Goal: Task Accomplishment & Management: Complete application form

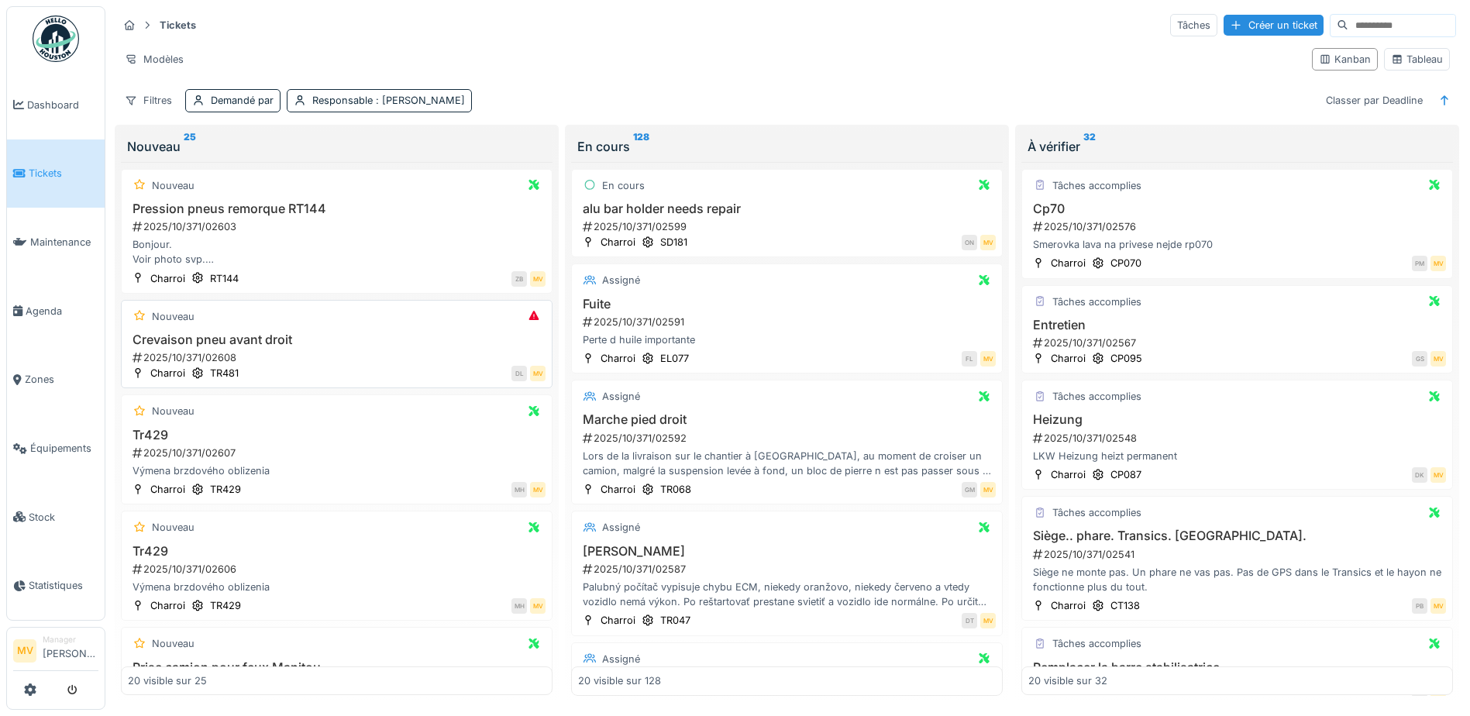
click at [349, 351] on div "2025/10/371/02608" at bounding box center [338, 357] width 414 height 15
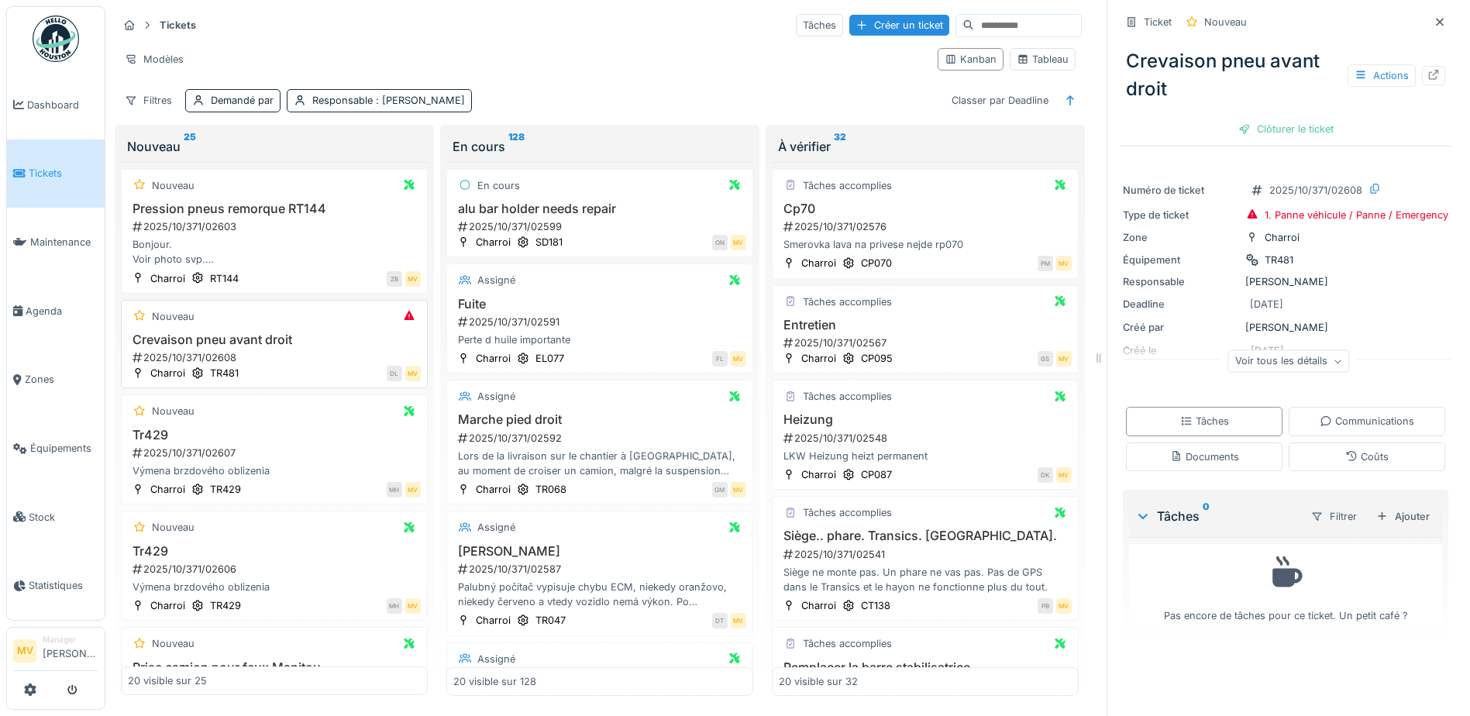
click at [284, 333] on h3 "Crevaison pneu avant droit" at bounding box center [274, 339] width 293 height 15
click at [1429, 72] on icon at bounding box center [1434, 75] width 10 height 10
click at [1436, 20] on icon at bounding box center [1440, 22] width 8 height 8
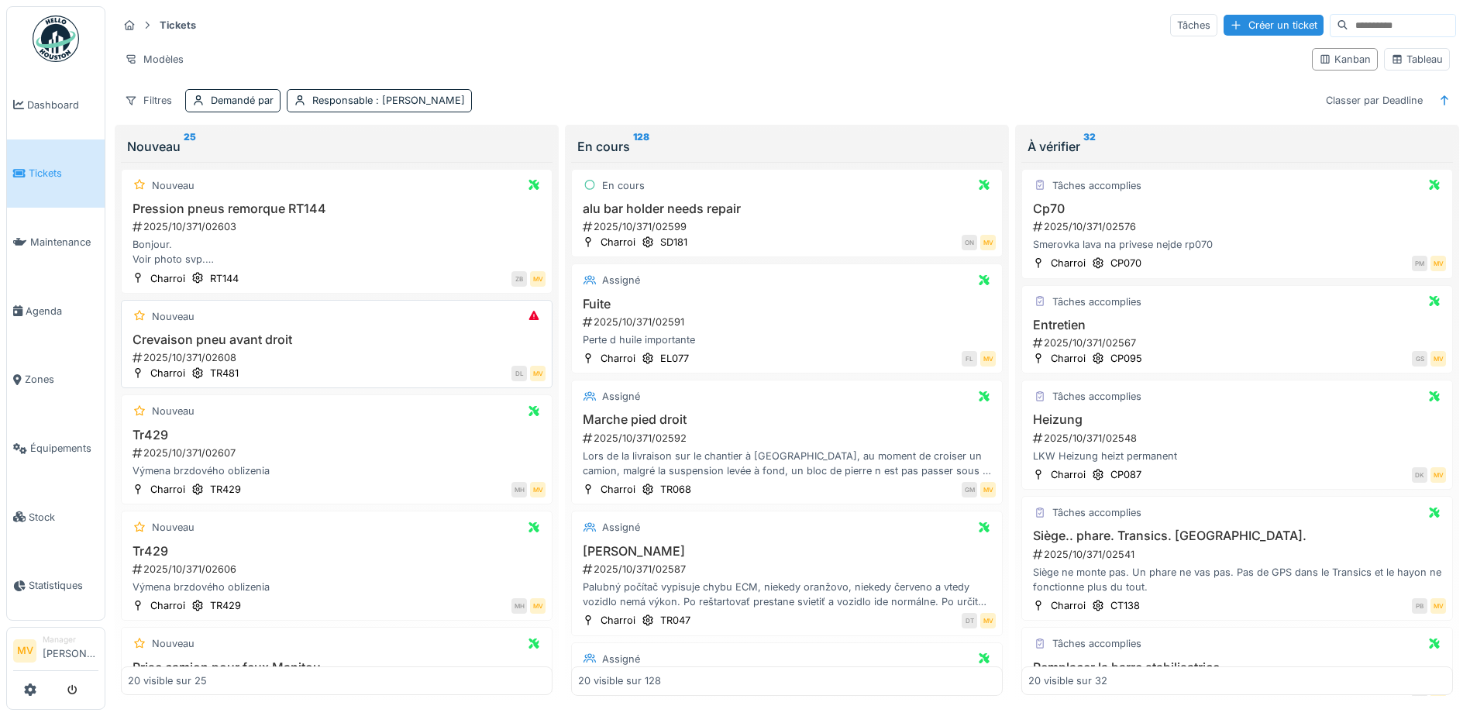
click at [332, 371] on div "DL MV" at bounding box center [396, 373] width 298 height 16
click at [373, 197] on div "Nouveau Pression pneus remorque RT144 2025/10/371/02603 Bonjour. Voir photo svp…" at bounding box center [337, 231] width 432 height 125
click at [315, 232] on div "2025/10/371/02603" at bounding box center [338, 226] width 414 height 15
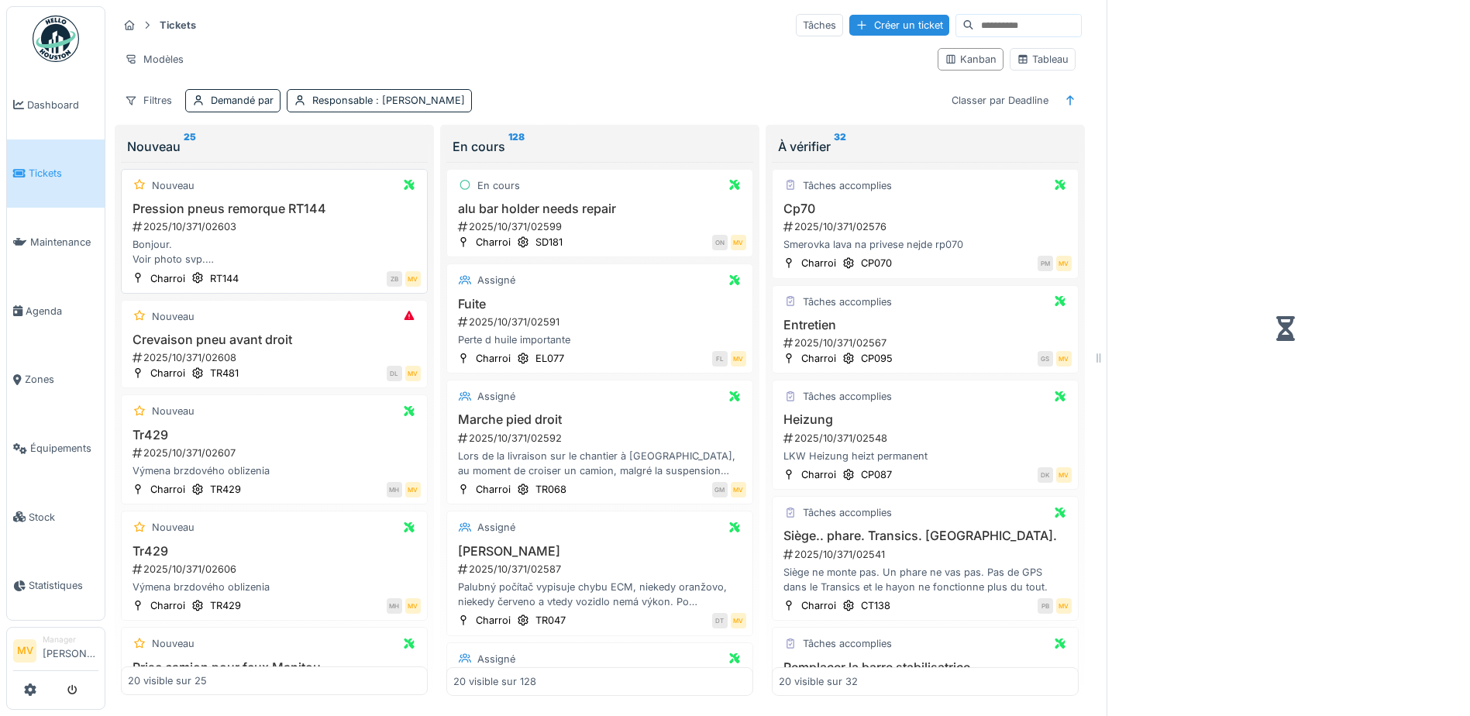
click at [315, 232] on div "2025/10/371/02603" at bounding box center [276, 226] width 290 height 15
click at [318, 445] on div "2025/10/371/02607" at bounding box center [276, 452] width 290 height 15
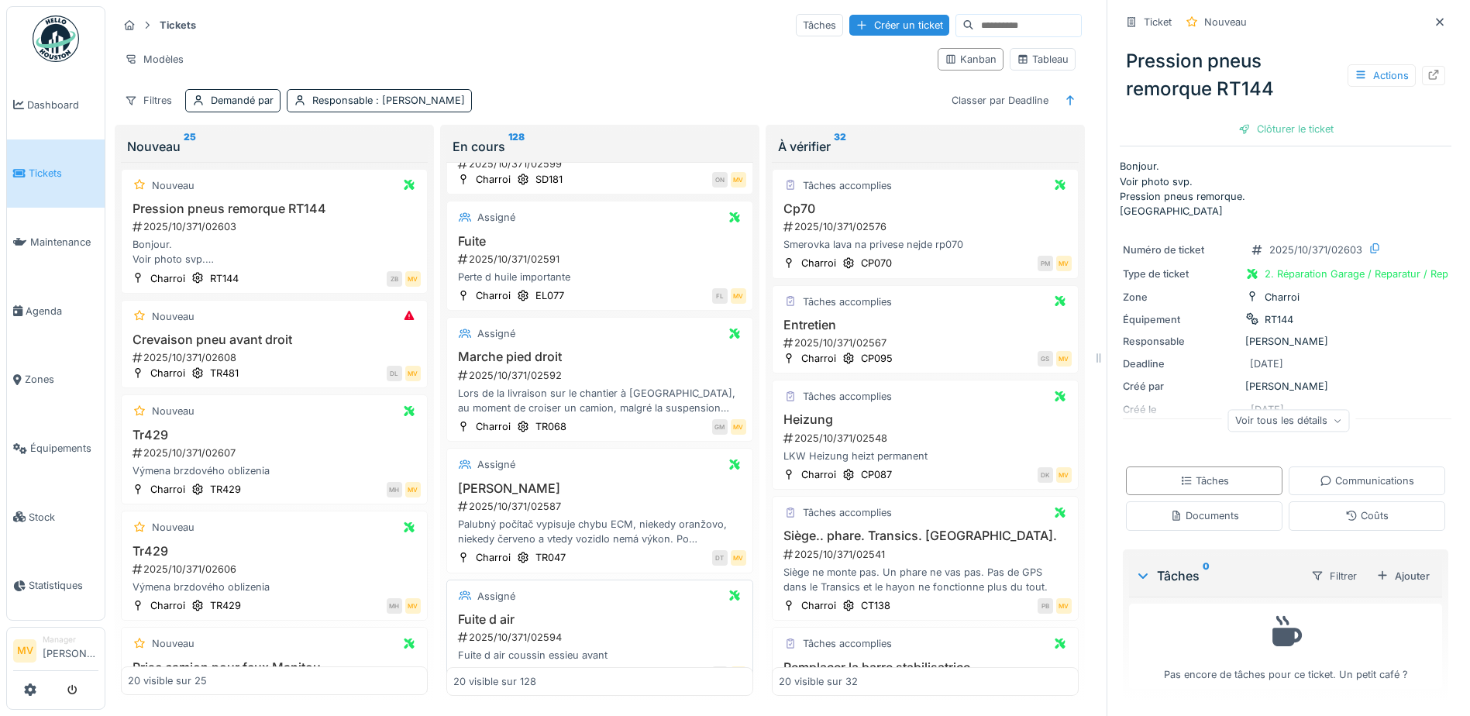
scroll to position [310, 0]
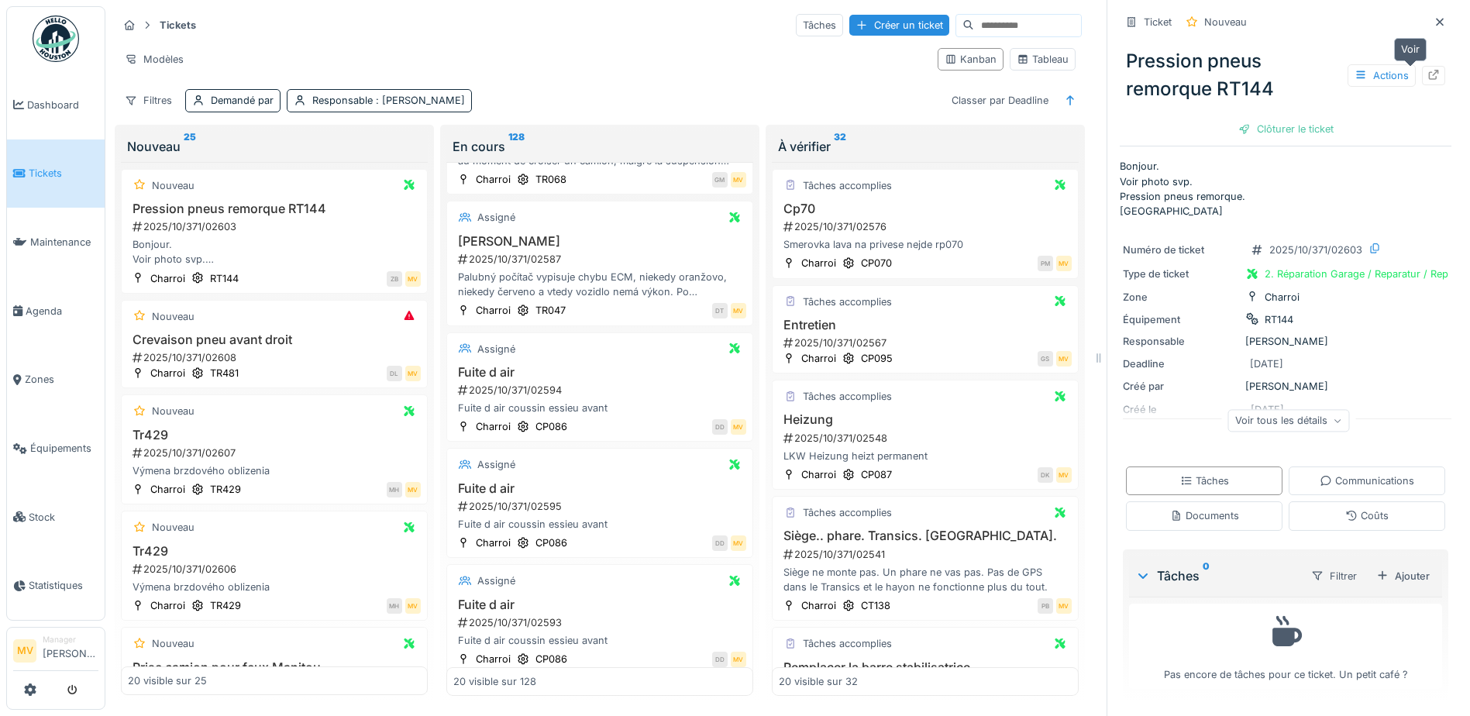
click at [1427, 79] on icon at bounding box center [1433, 75] width 12 height 10
click at [297, 352] on div "2025/10/371/02608" at bounding box center [276, 357] width 290 height 15
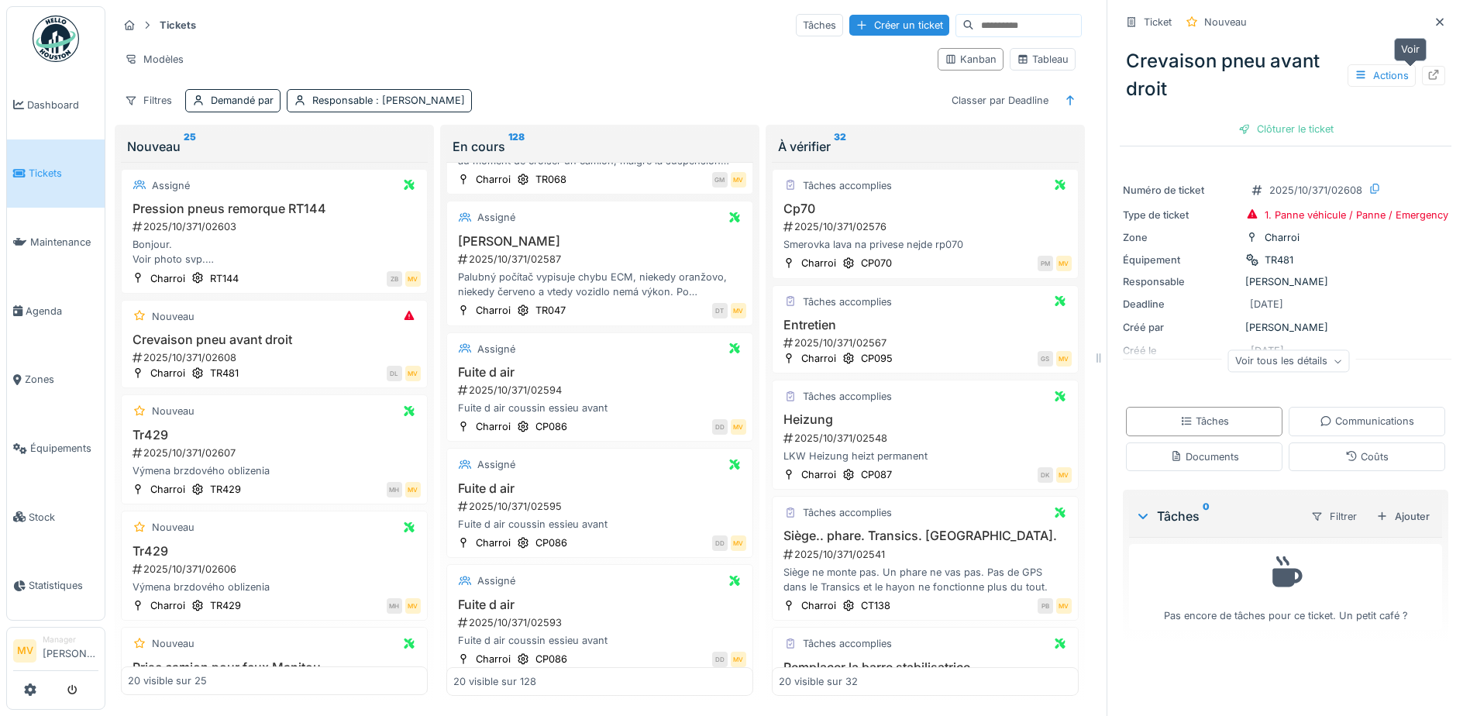
click at [1422, 76] on div at bounding box center [1433, 75] width 23 height 19
click at [278, 463] on div "Výmena brzdového oblizenia" at bounding box center [274, 470] width 293 height 15
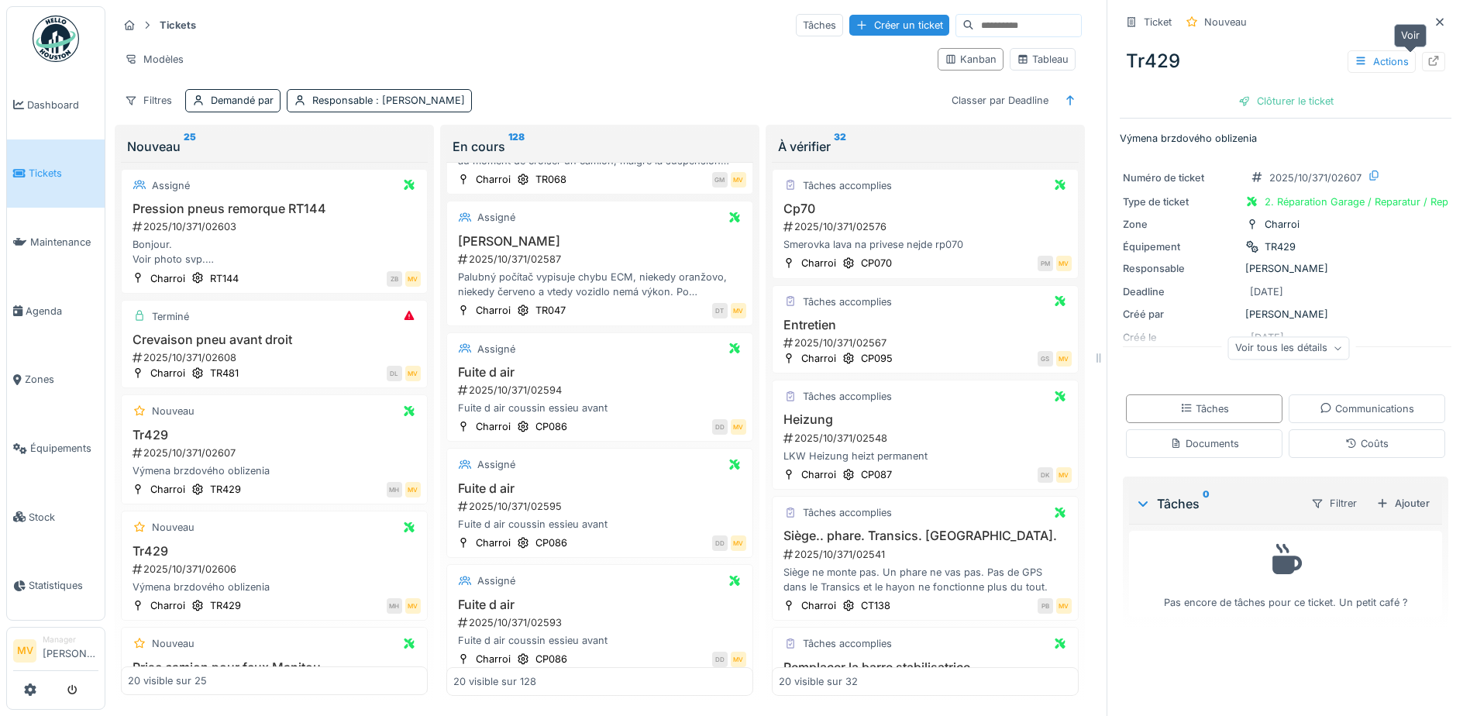
click at [1427, 56] on icon at bounding box center [1433, 61] width 12 height 10
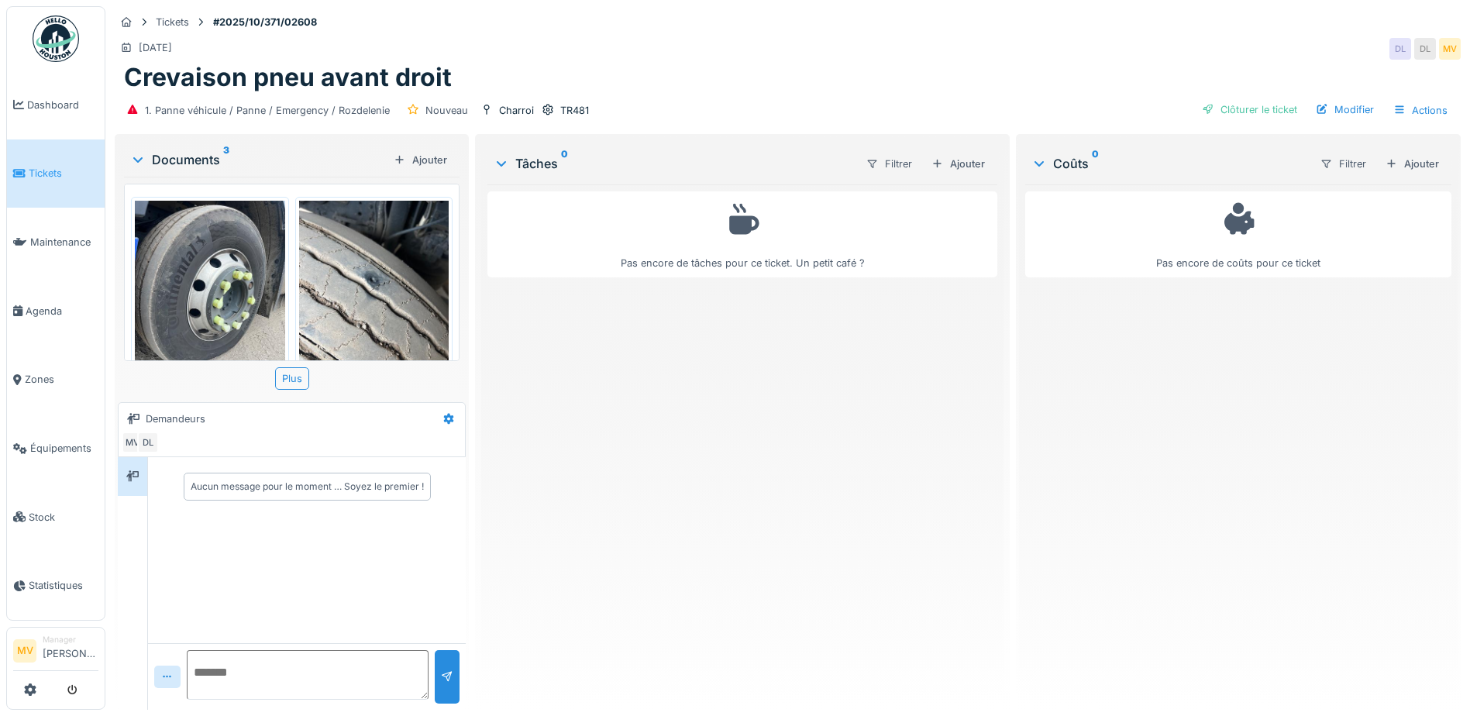
click at [359, 274] on img at bounding box center [374, 301] width 150 height 200
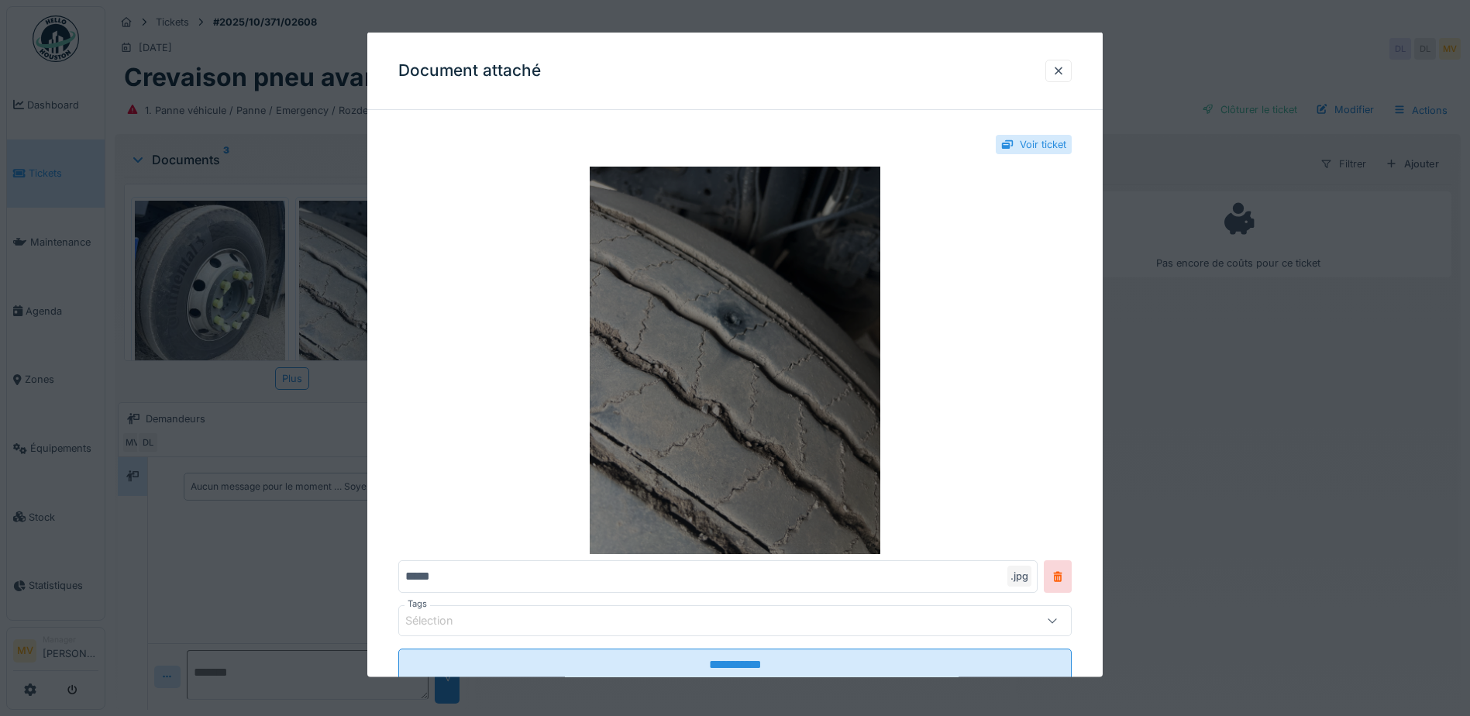
drag, startPoint x: 359, startPoint y: 274, endPoint x: 796, endPoint y: 360, distance: 445.3
click at [796, 360] on img at bounding box center [734, 360] width 673 height 387
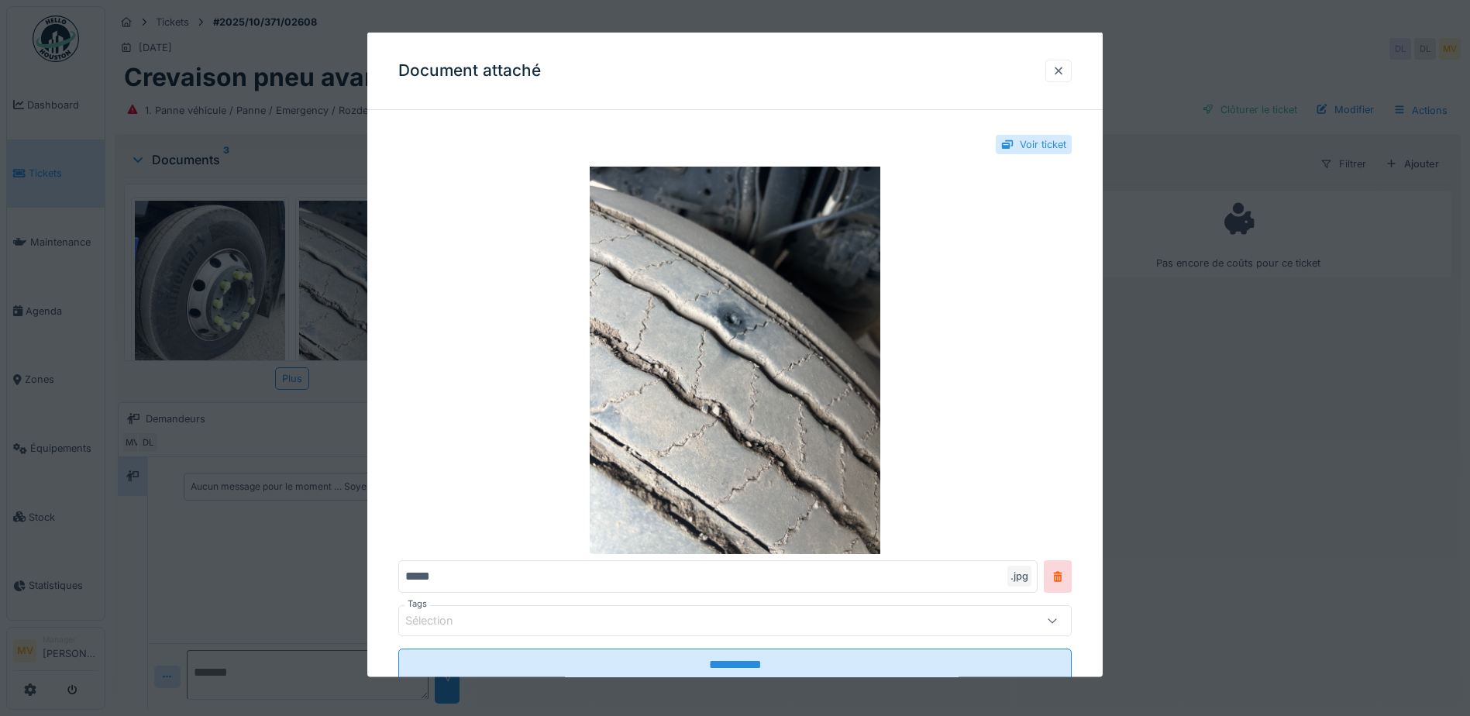
click at [1065, 71] on div at bounding box center [1058, 70] width 12 height 15
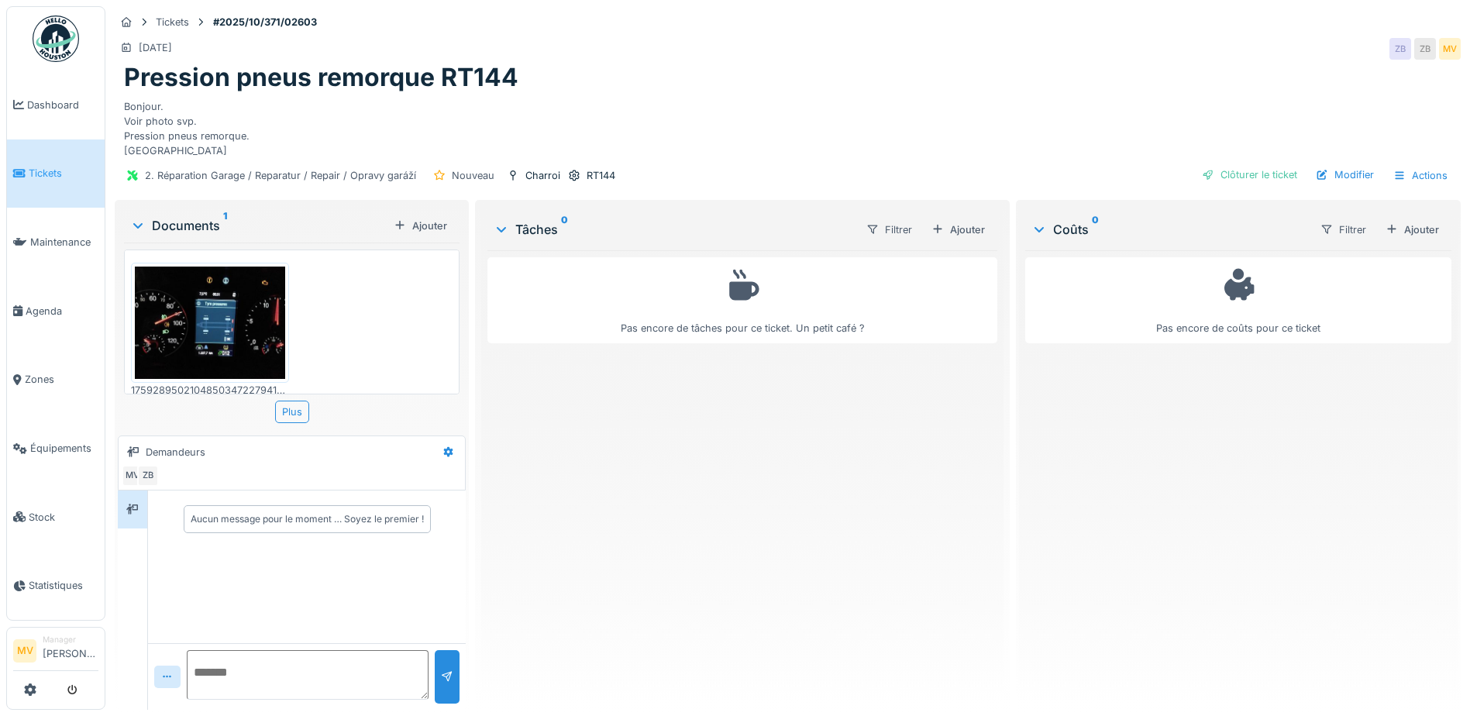
click at [183, 309] on img at bounding box center [210, 323] width 150 height 112
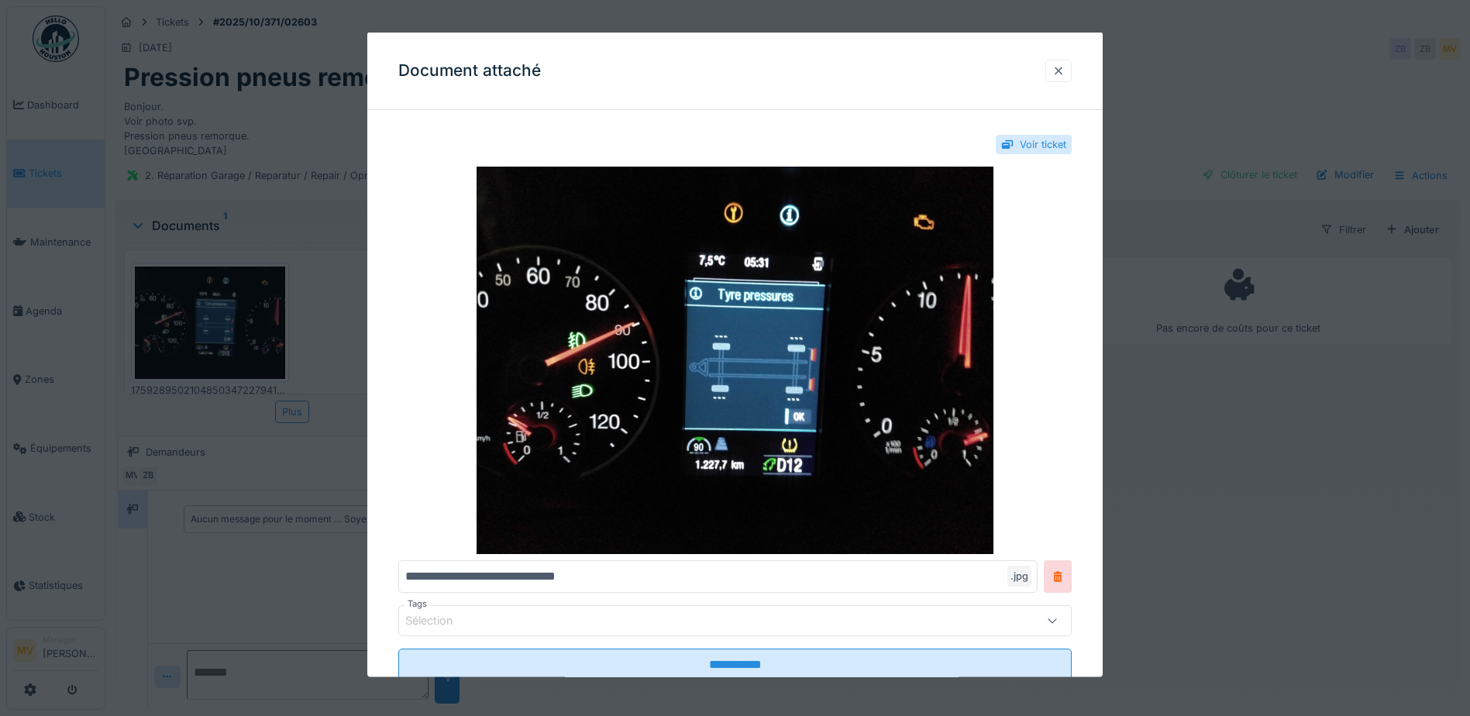
click at [1063, 69] on div at bounding box center [1058, 70] width 12 height 15
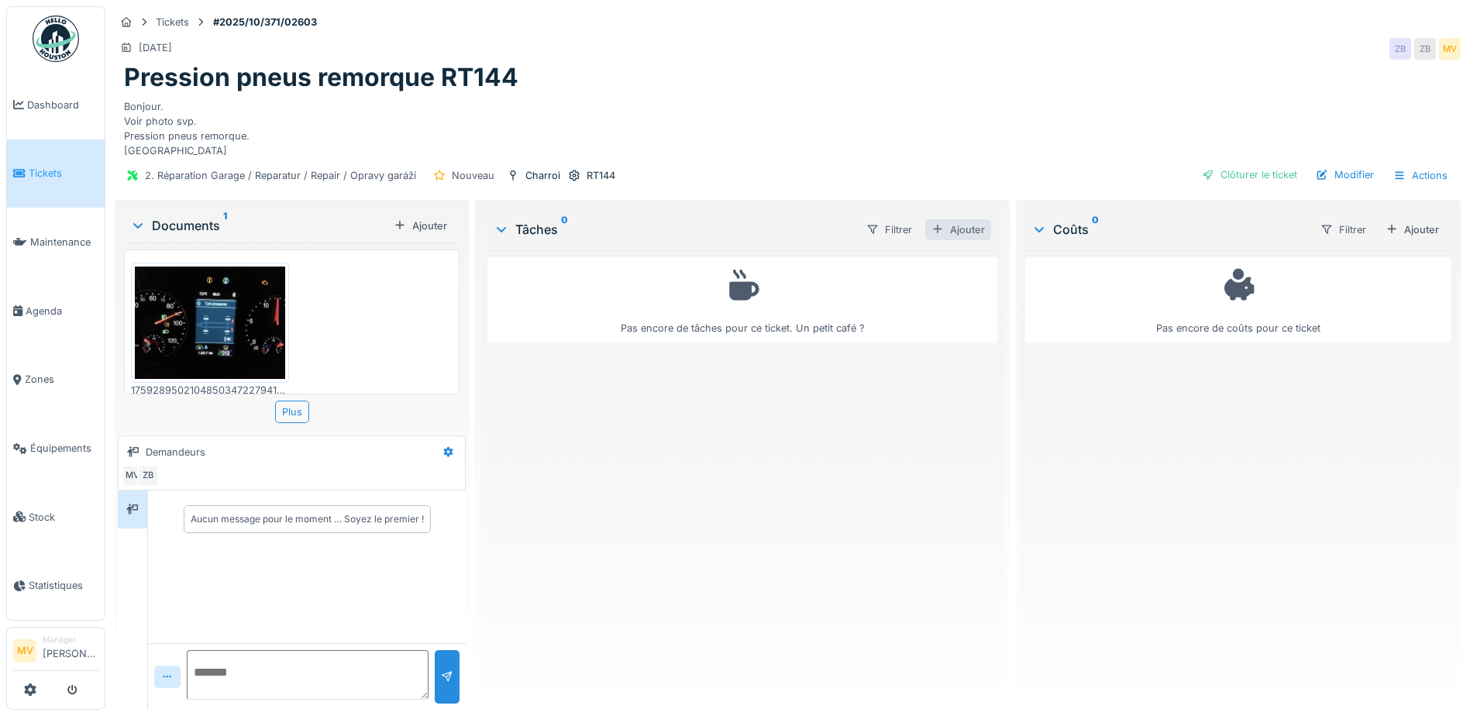
click at [952, 228] on div "Ajouter" at bounding box center [958, 229] width 66 height 21
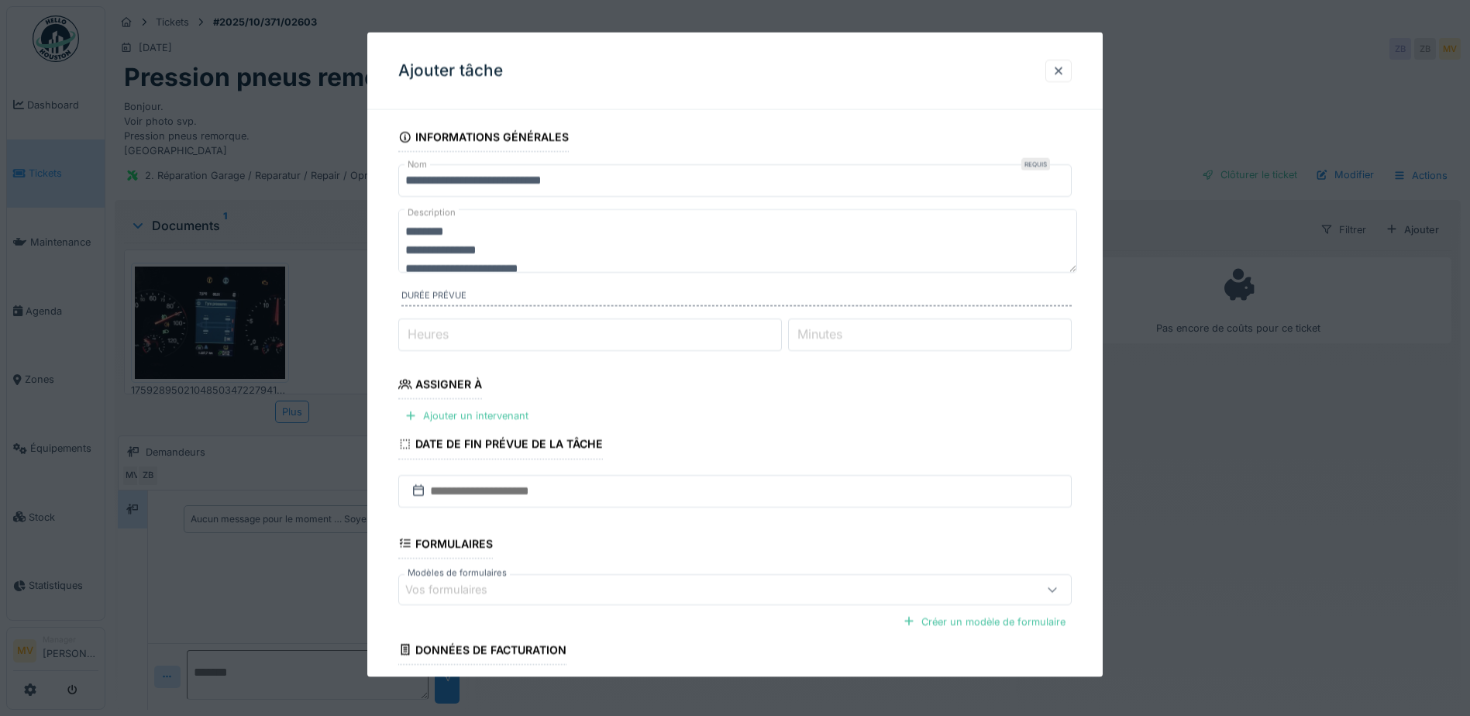
scroll to position [122, 0]
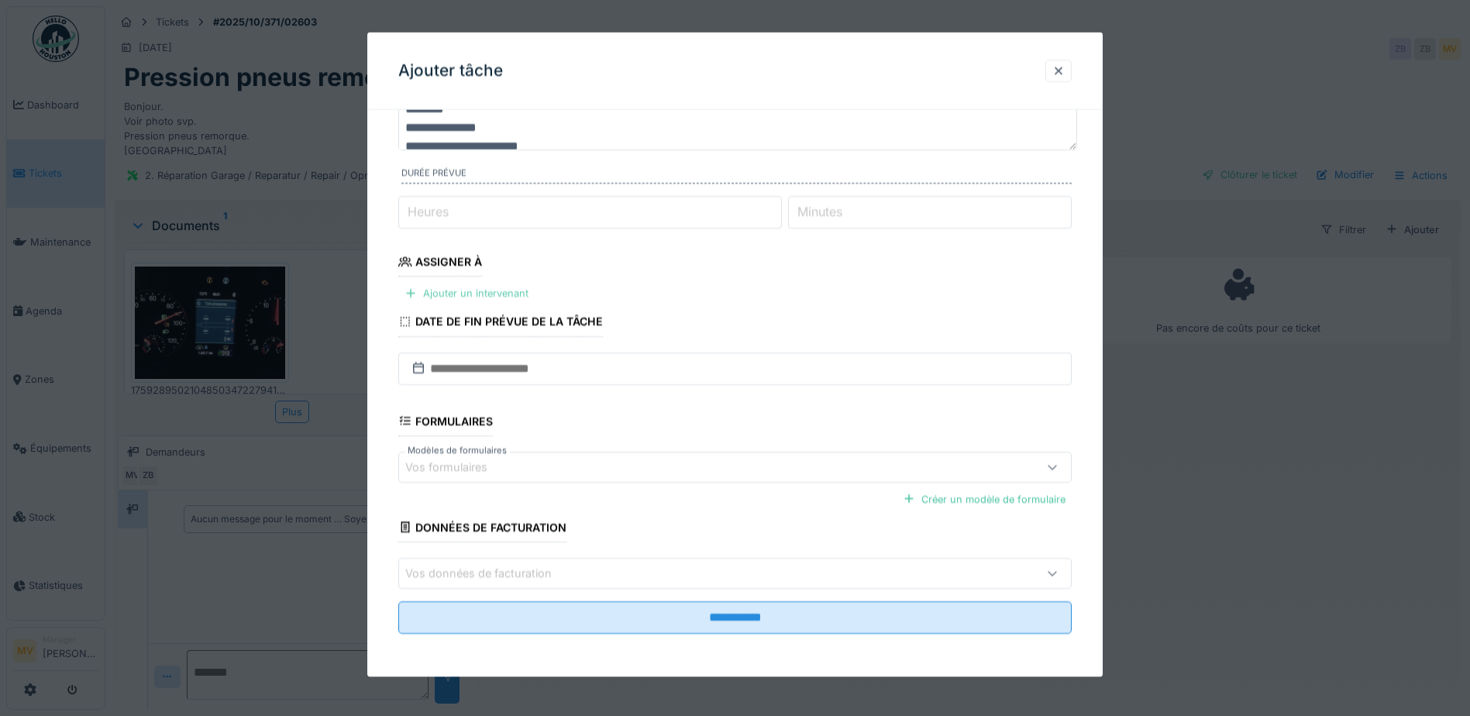
click at [508, 288] on div "Ajouter un intervenant" at bounding box center [466, 293] width 136 height 21
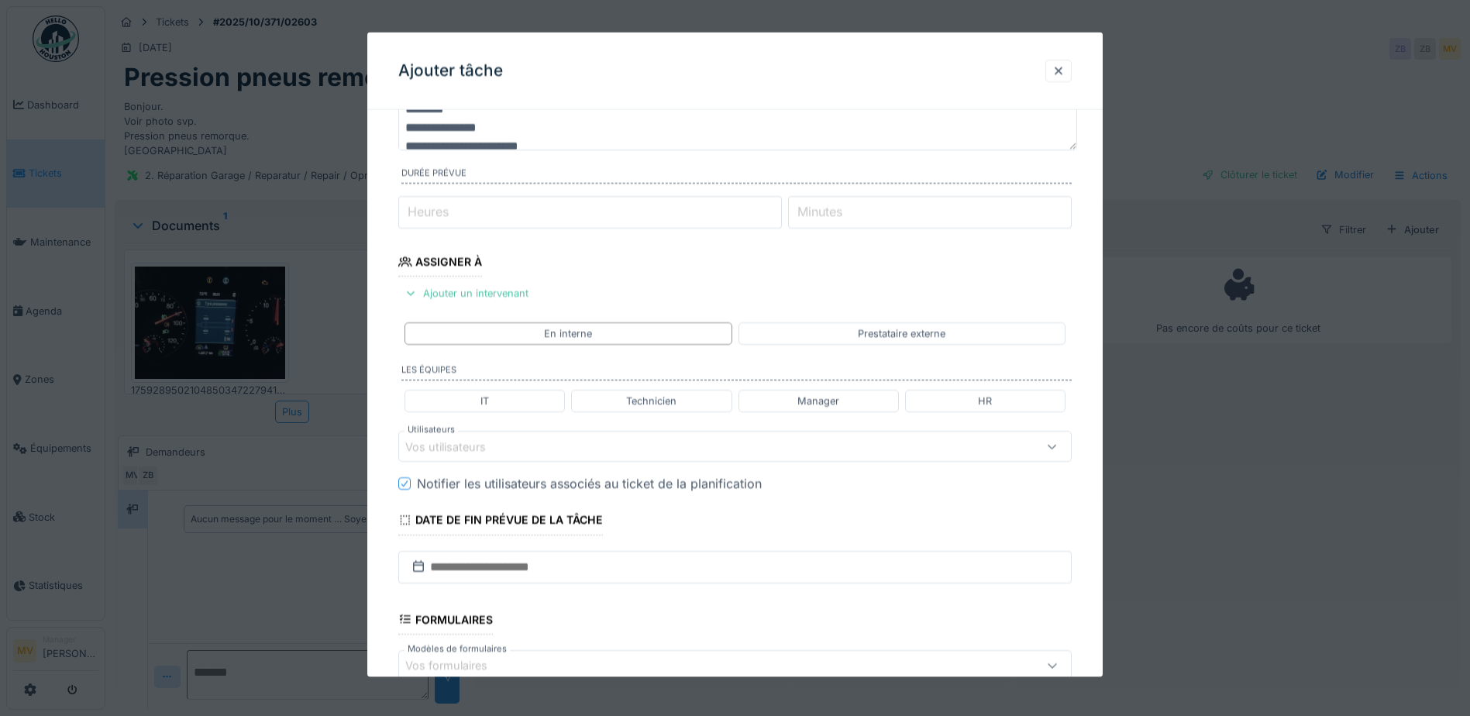
click at [596, 445] on div "Vos utilisateurs" at bounding box center [695, 446] width 580 height 17
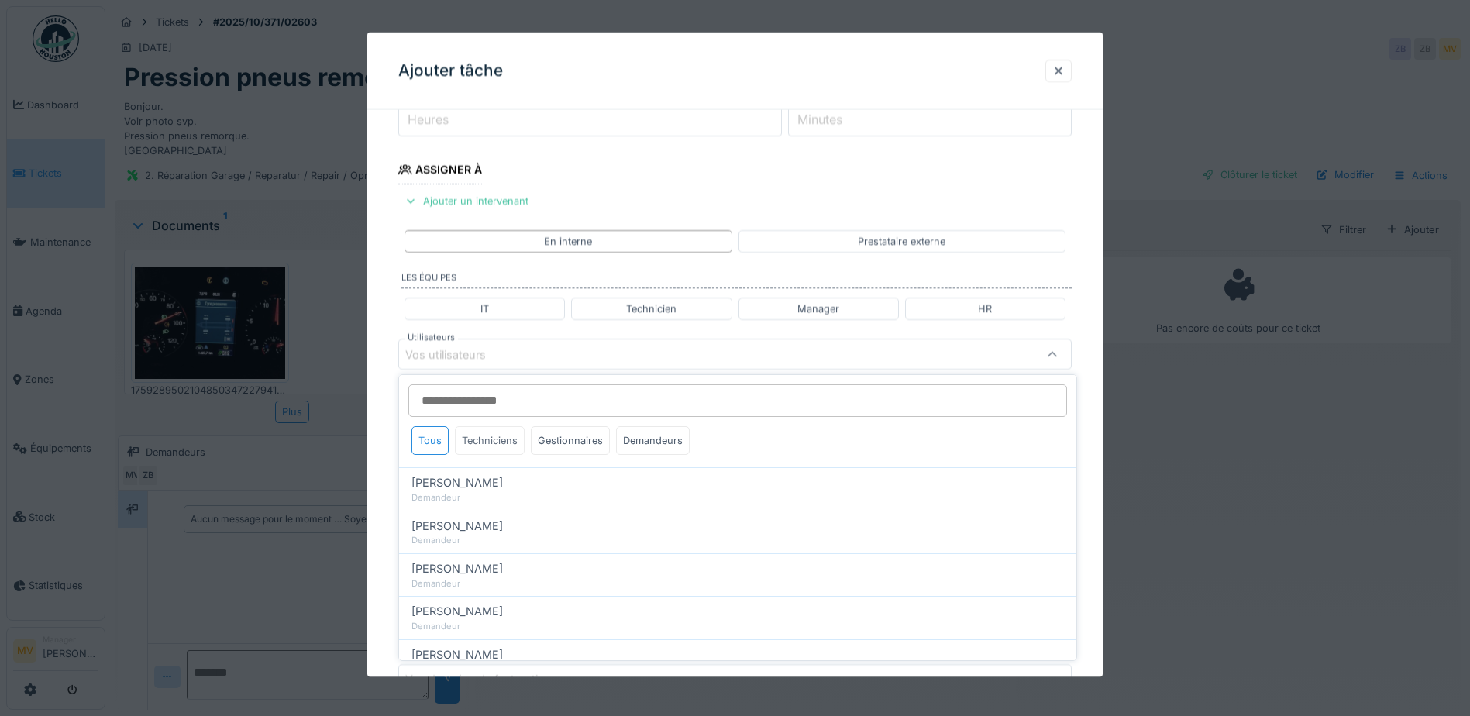
click at [504, 448] on div "Techniciens" at bounding box center [490, 440] width 70 height 29
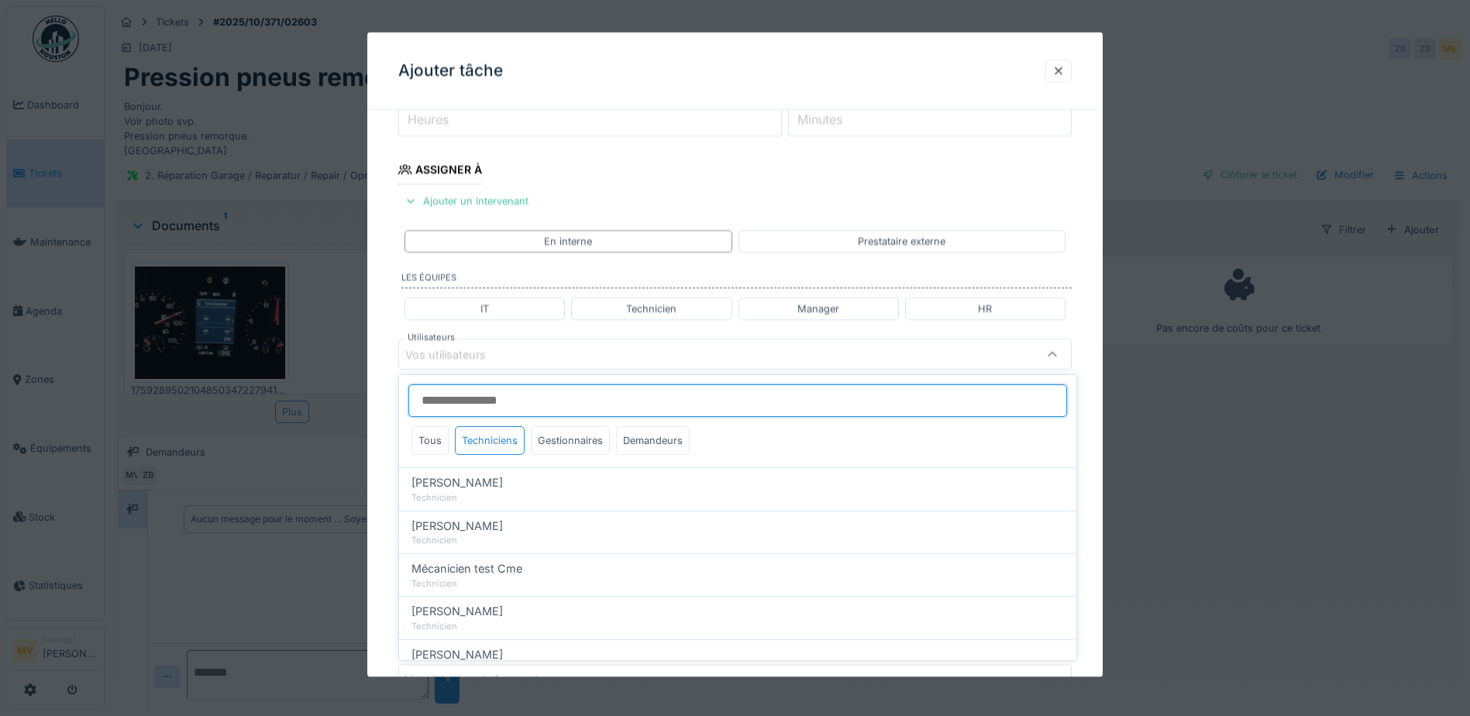
scroll to position [155, 0]
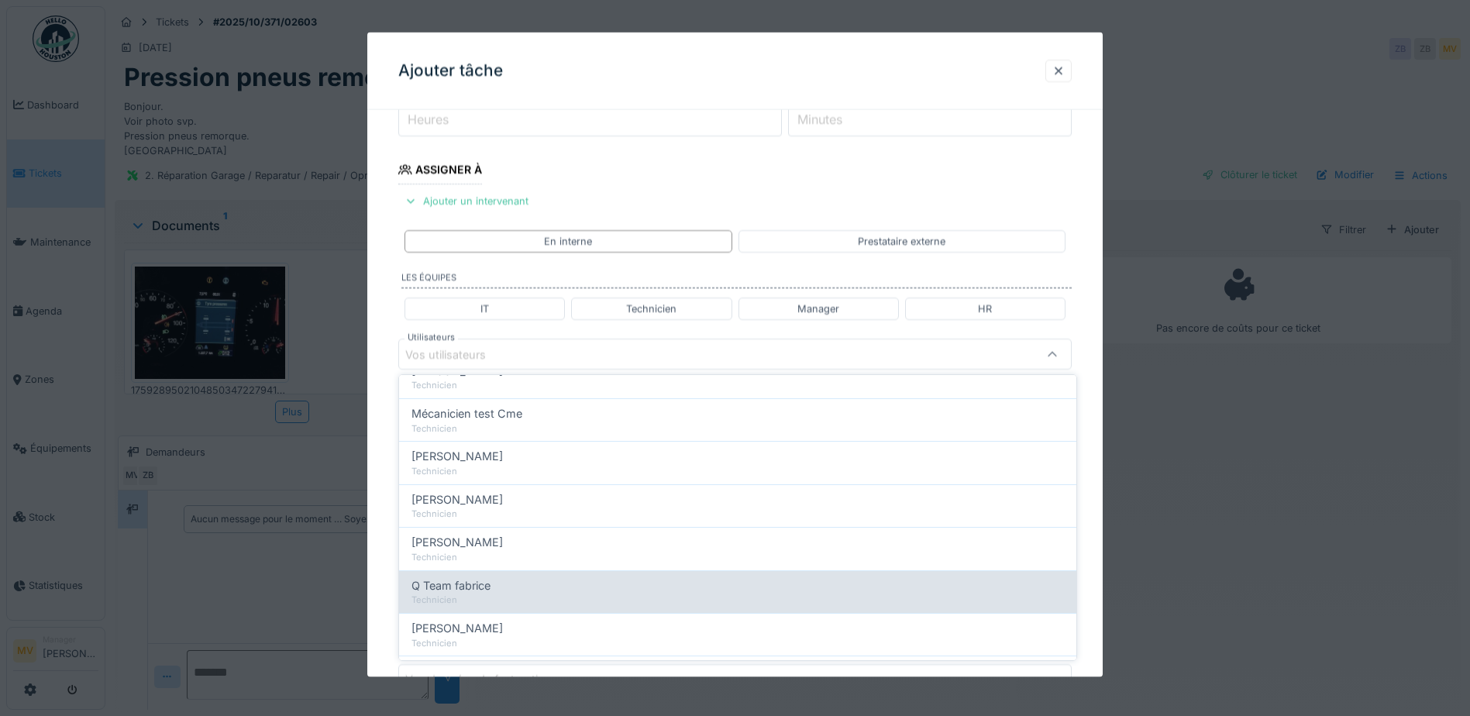
click at [508, 583] on div "Q Team fabrice" at bounding box center [737, 585] width 652 height 17
type input "****"
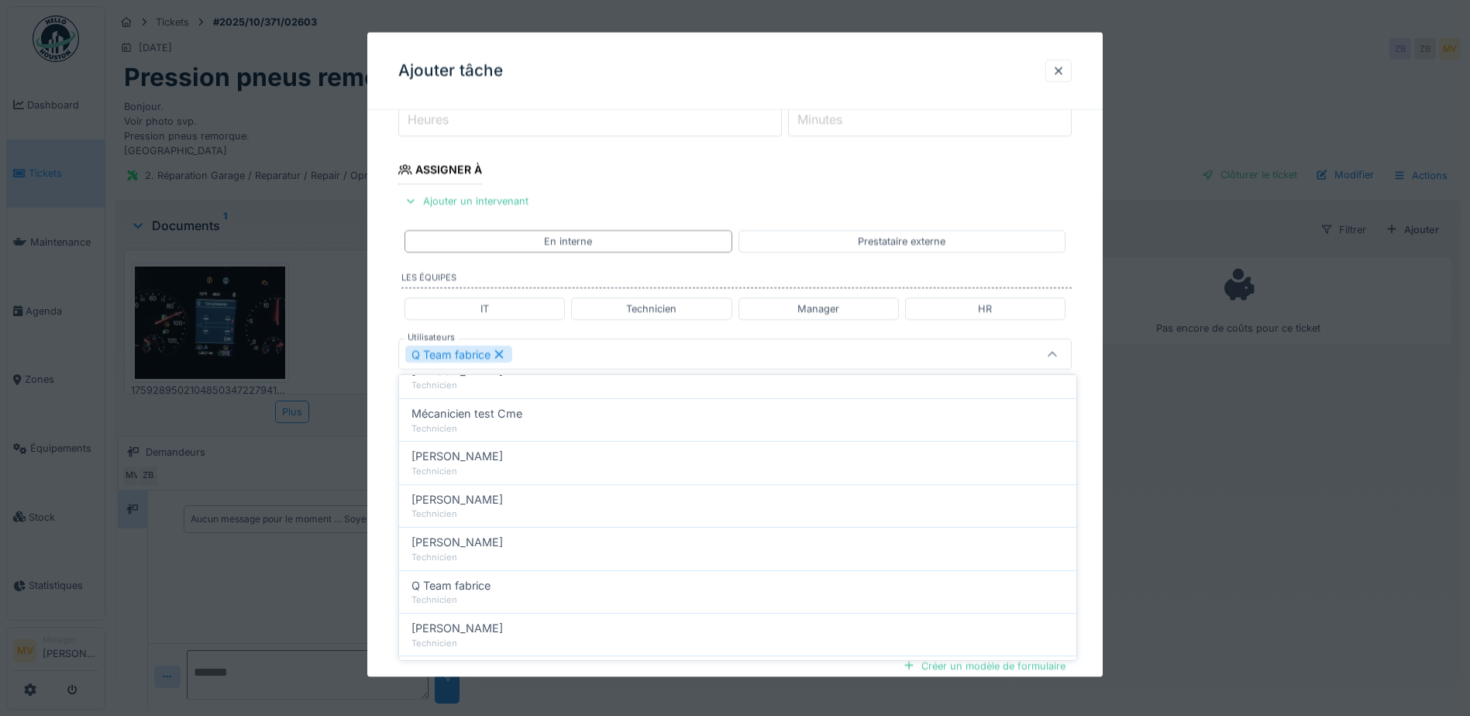
scroll to position [0, 0]
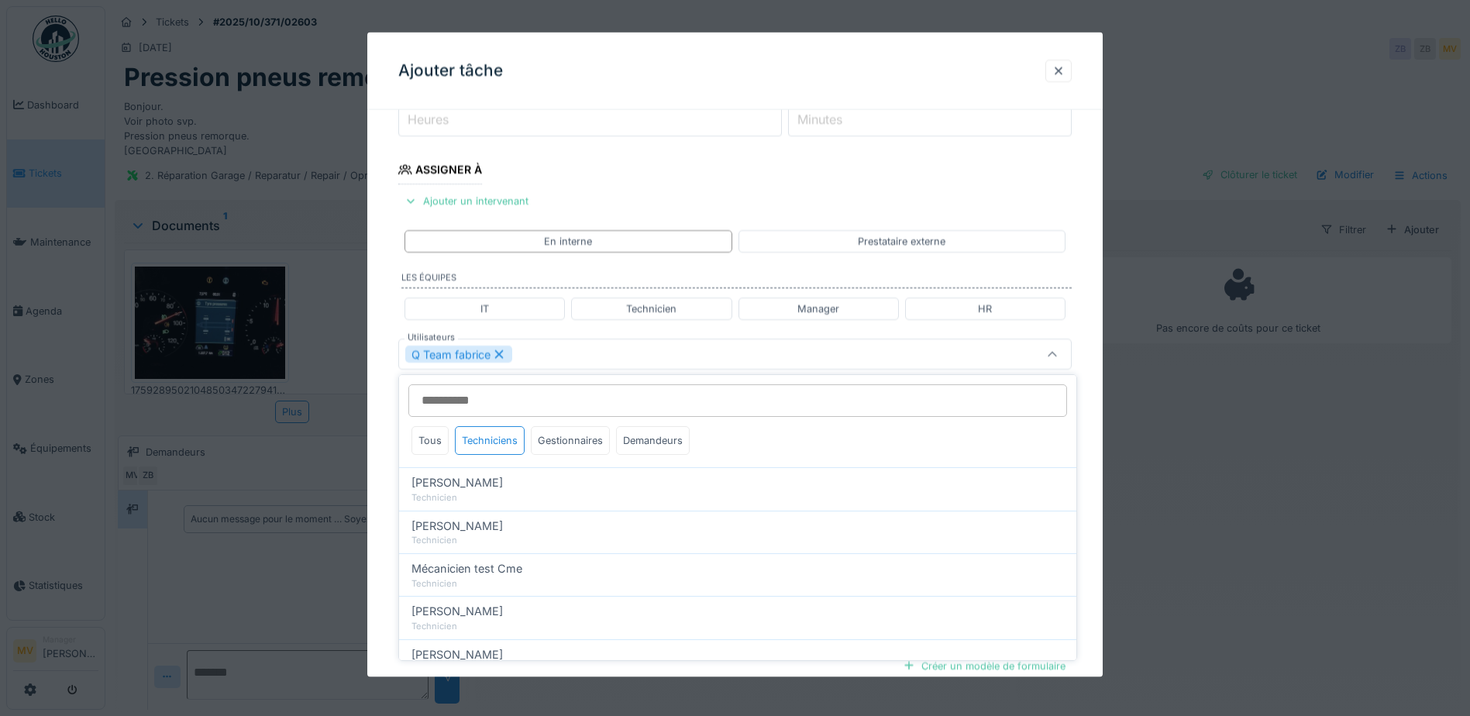
click at [573, 369] on div "Q Team fabrice" at bounding box center [734, 354] width 673 height 31
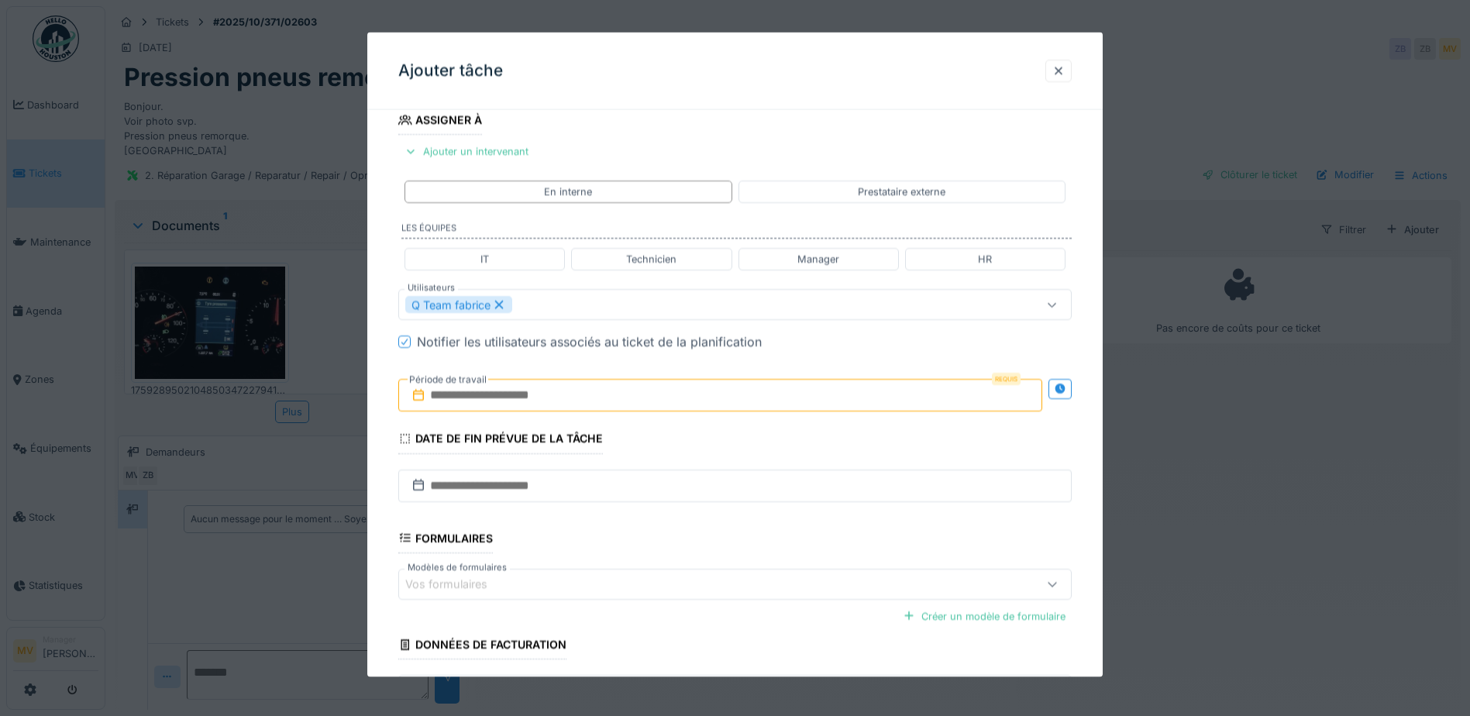
scroll to position [292, 0]
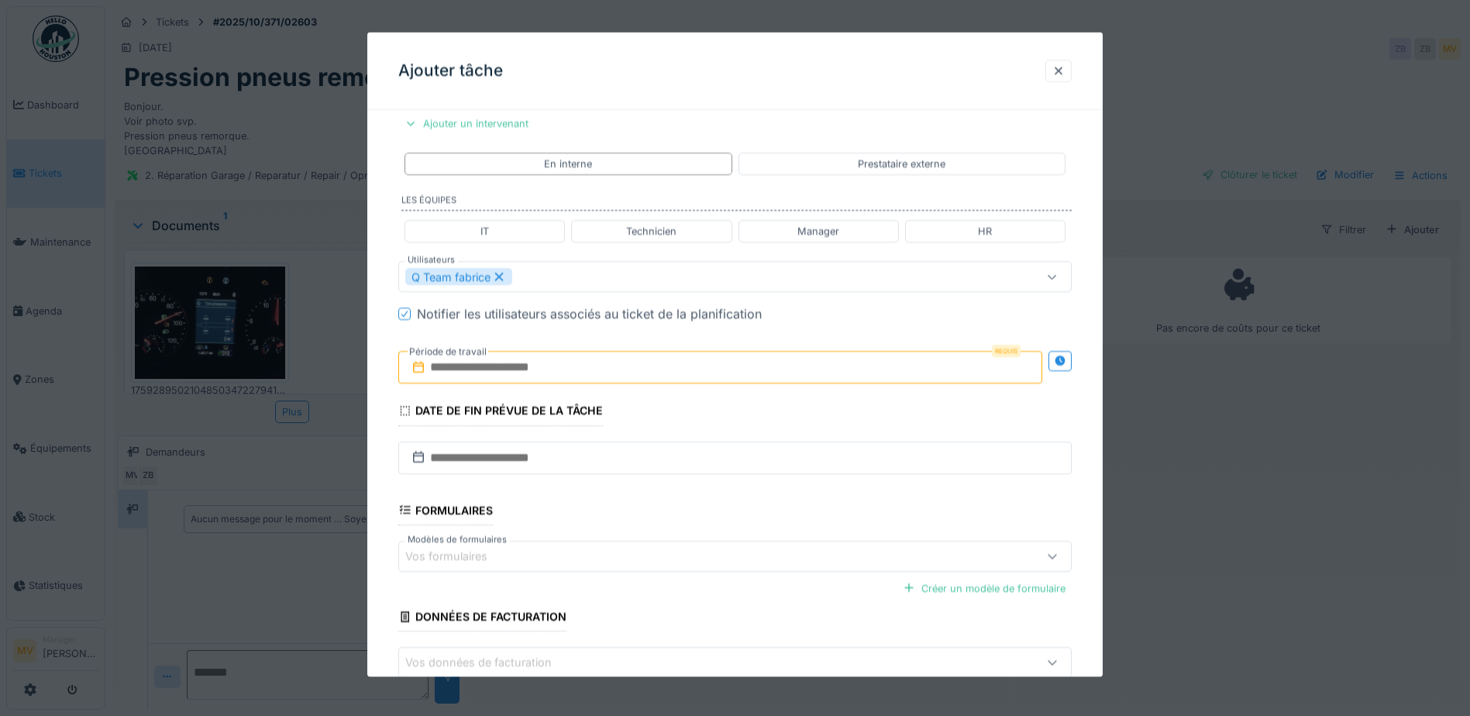
click at [582, 368] on input "text" at bounding box center [720, 367] width 644 height 33
click at [699, 468] on div "1" at bounding box center [697, 469] width 21 height 22
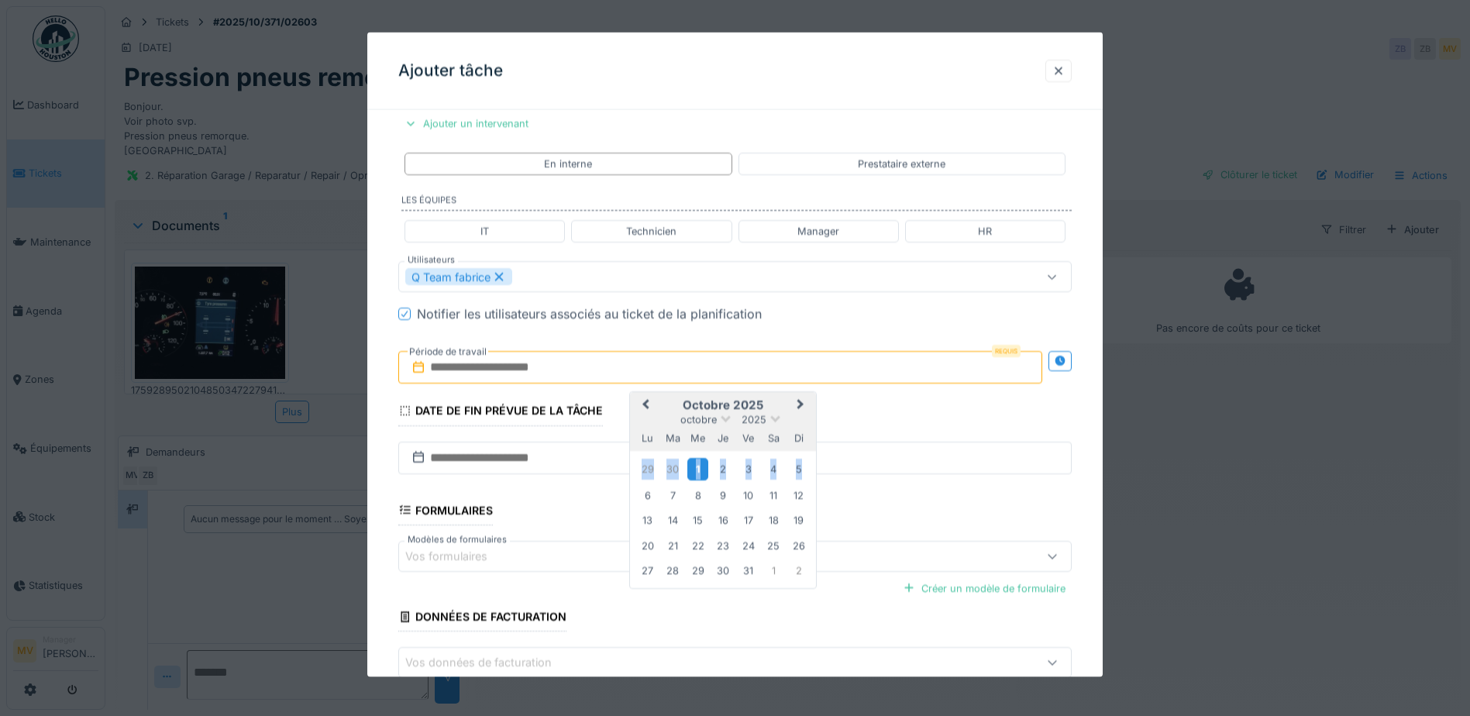
click at [699, 468] on div "1" at bounding box center [697, 469] width 21 height 22
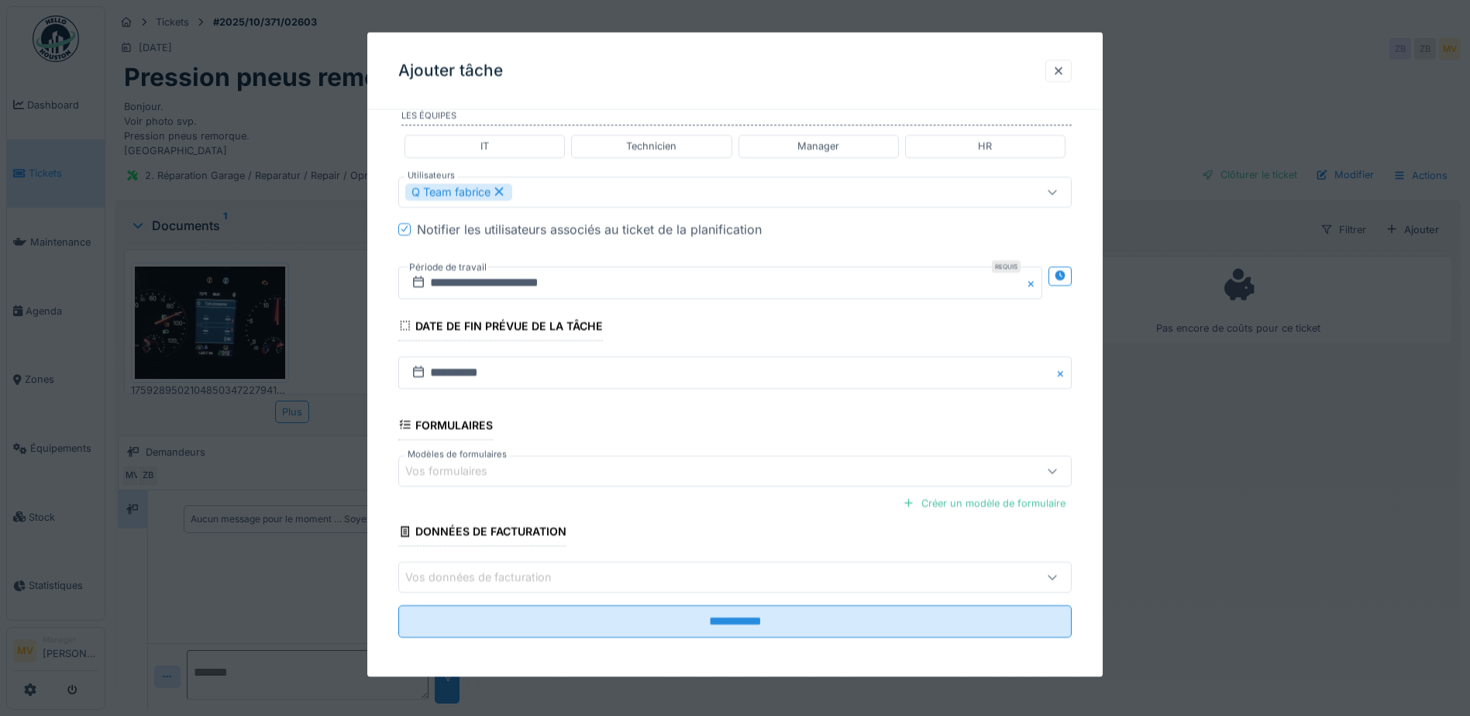
scroll to position [381, 0]
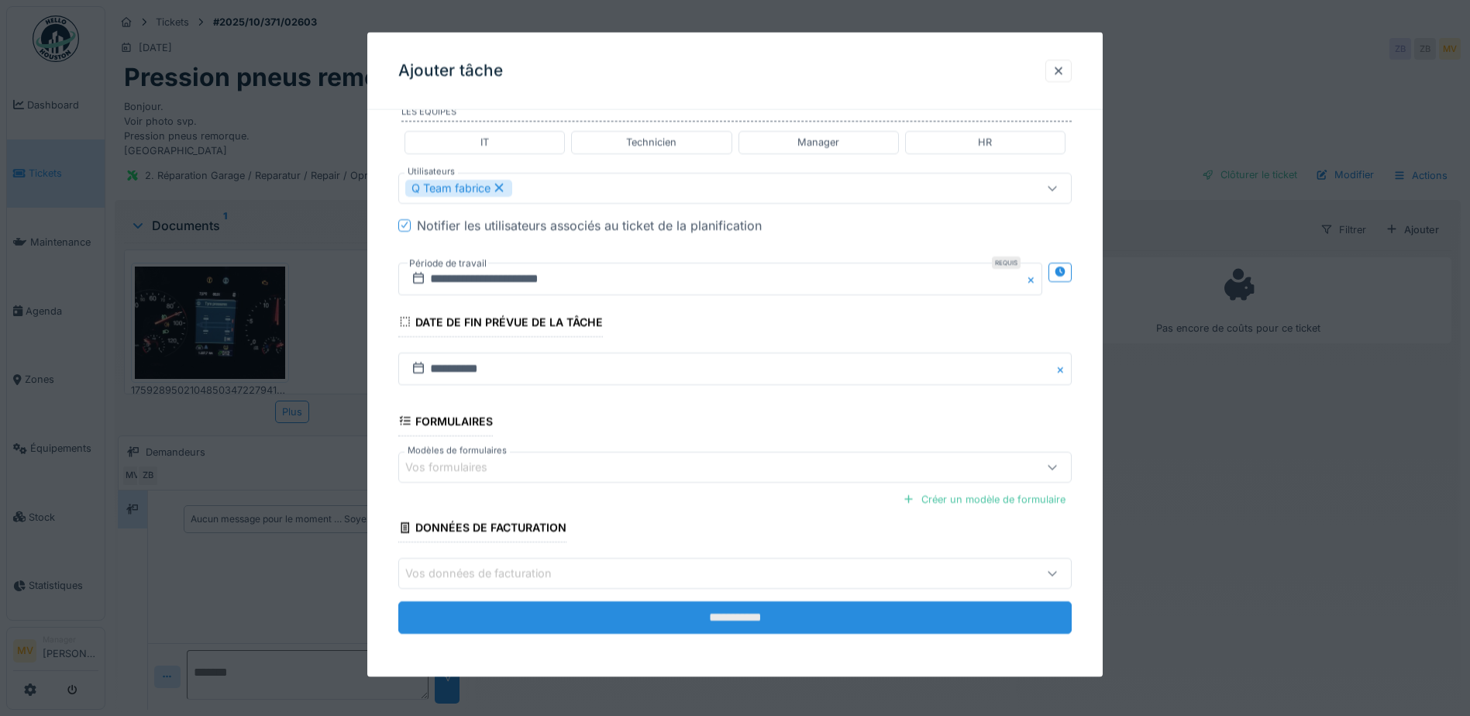
drag, startPoint x: 793, startPoint y: 620, endPoint x: 782, endPoint y: 602, distance: 21.3
click at [793, 619] on input "**********" at bounding box center [734, 617] width 673 height 33
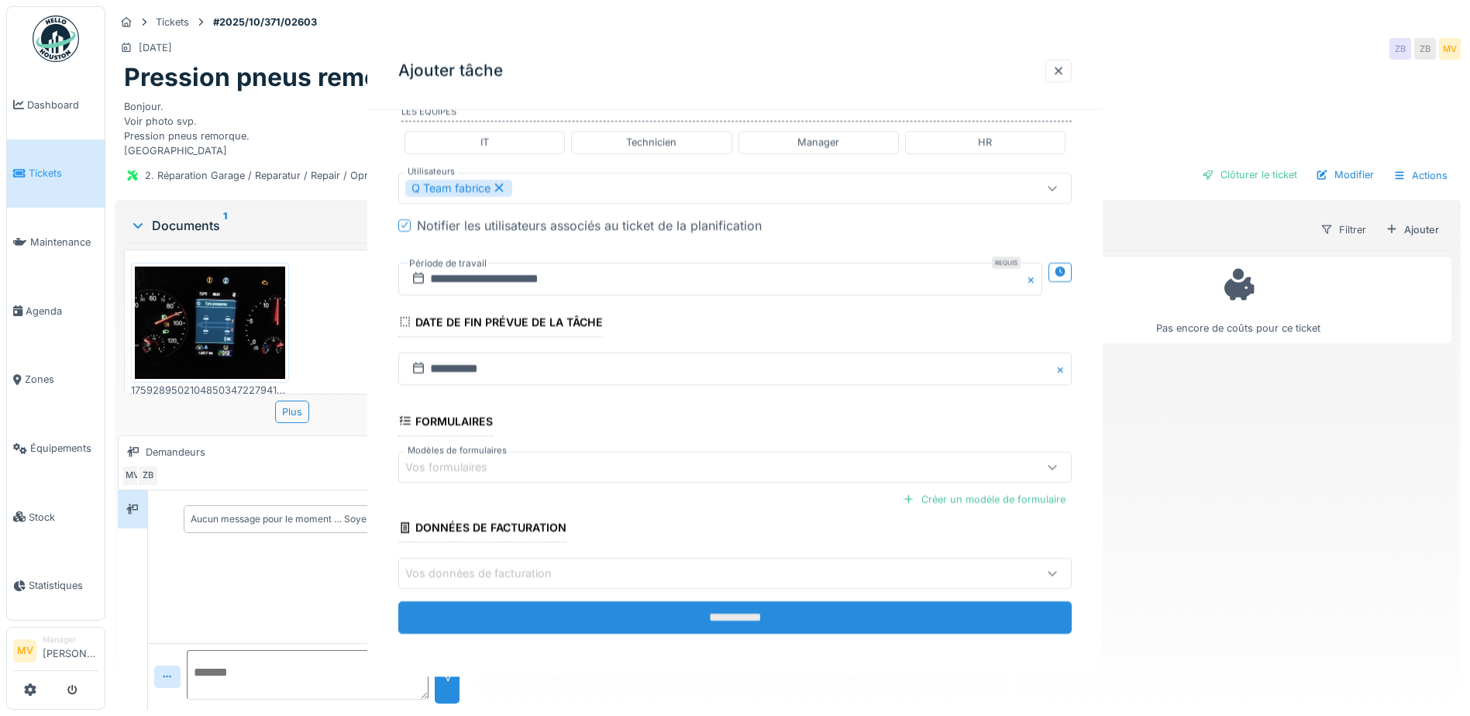
scroll to position [0, 0]
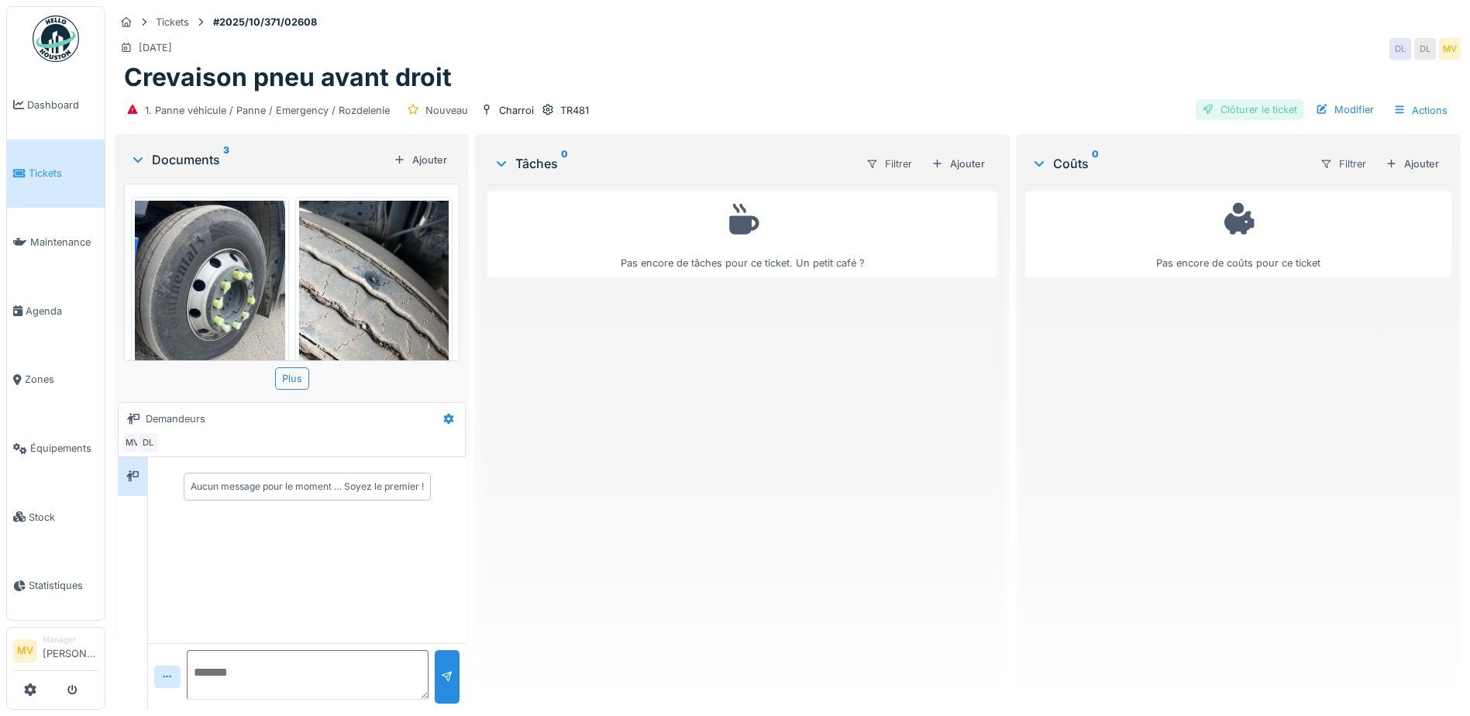
click at [1286, 106] on div "Clôturer le ticket" at bounding box center [1249, 109] width 108 height 21
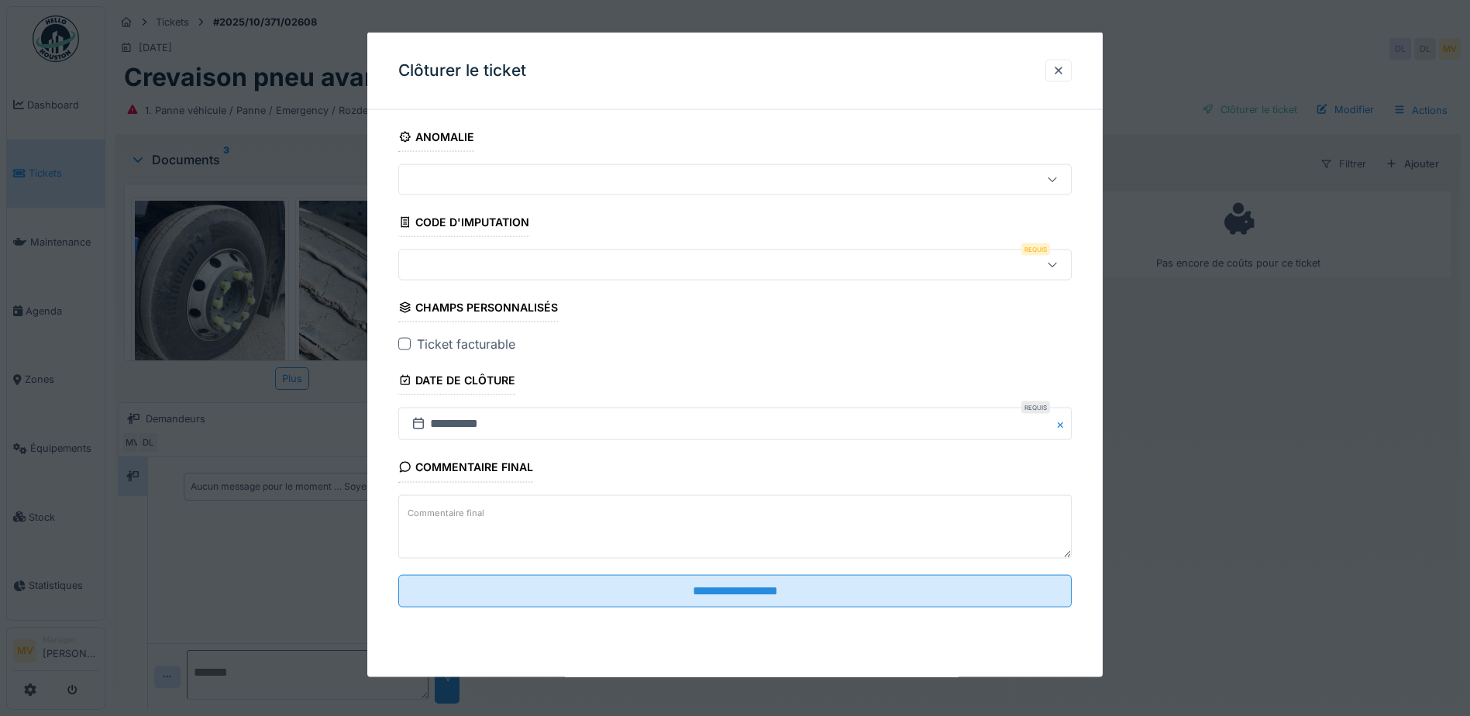
click at [607, 265] on div at bounding box center [695, 264] width 580 height 17
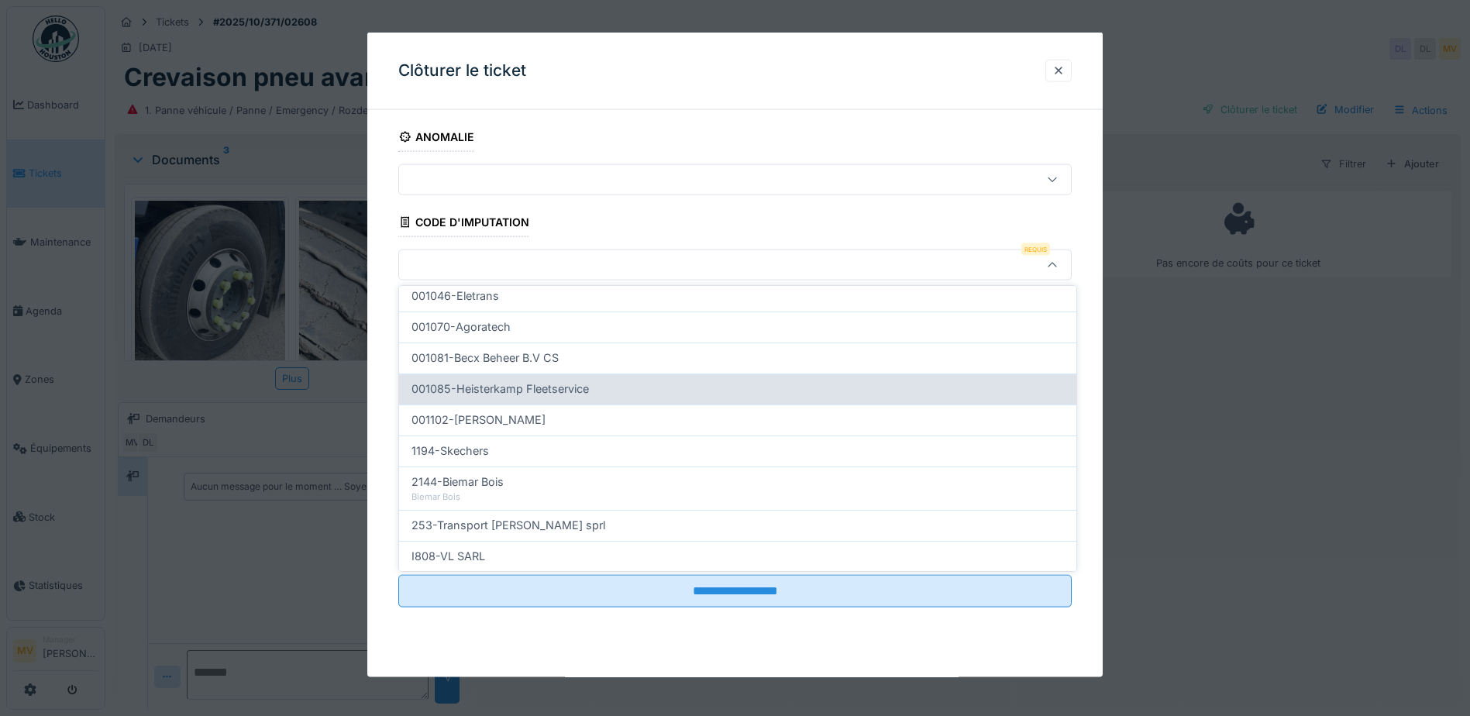
scroll to position [494, 0]
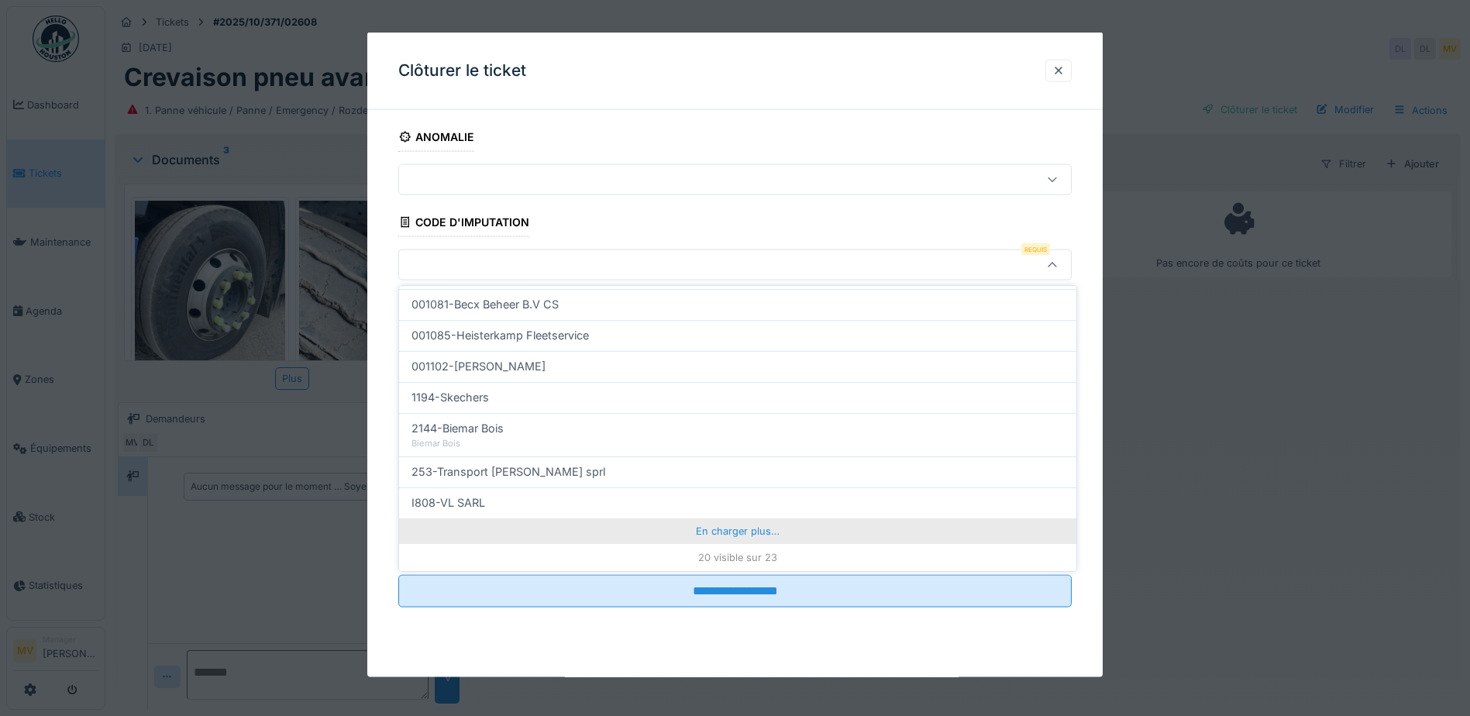
click at [753, 529] on div "En charger plus…" at bounding box center [737, 530] width 677 height 25
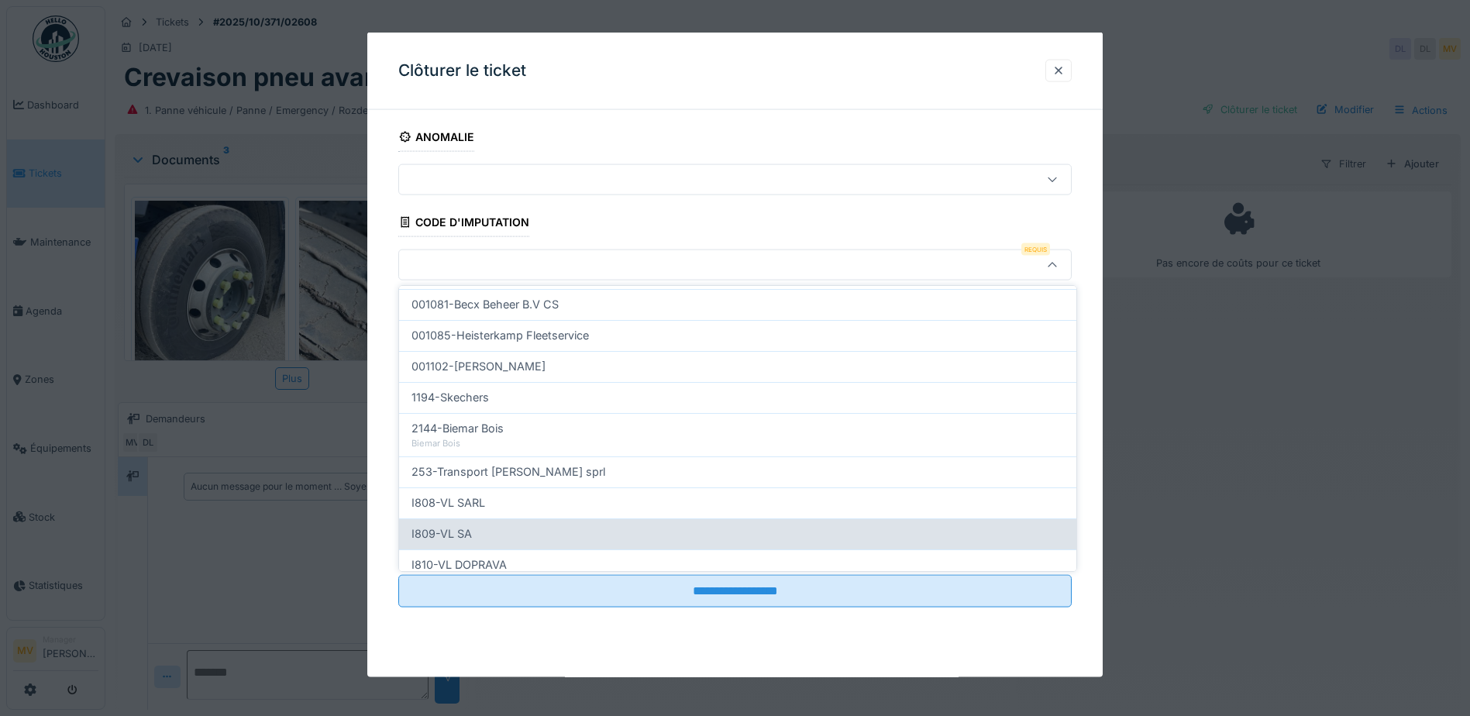
click at [635, 537] on div "I809-VL SA" at bounding box center [737, 533] width 652 height 17
type input "***"
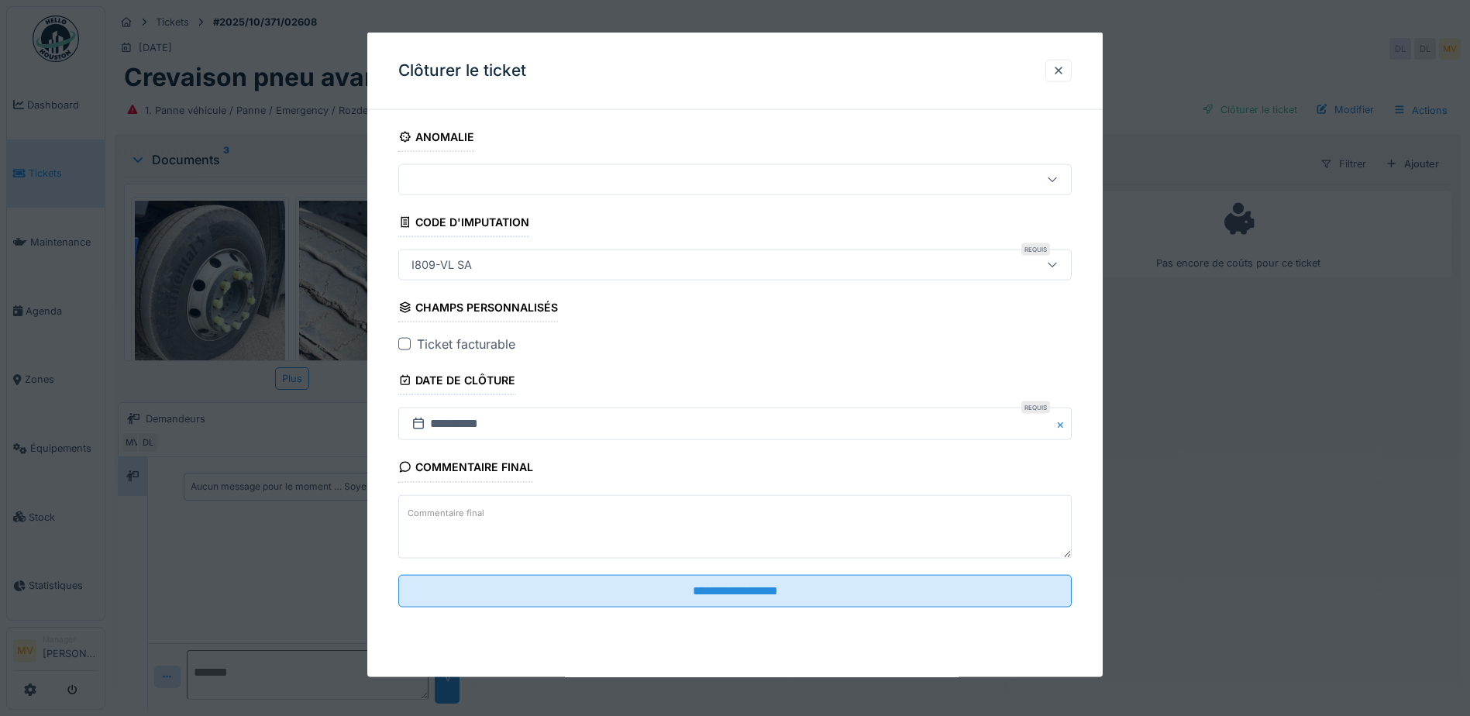
click at [707, 506] on textarea "Commentaire final" at bounding box center [734, 526] width 673 height 64
drag, startPoint x: 486, startPoint y: 514, endPoint x: 543, endPoint y: 552, distance: 68.8
click at [490, 517] on textarea "**********" at bounding box center [734, 526] width 673 height 64
type textarea "**********"
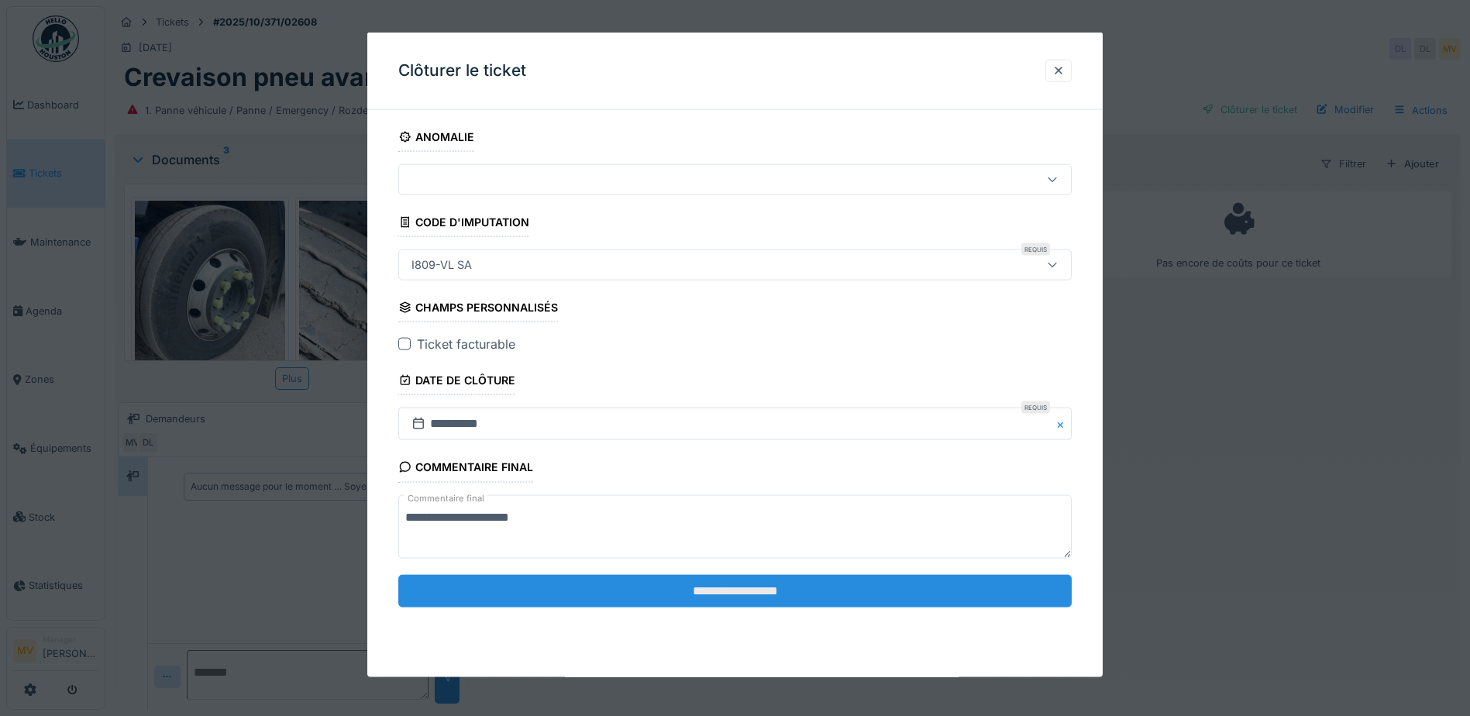
click at [737, 583] on input "**********" at bounding box center [734, 590] width 673 height 33
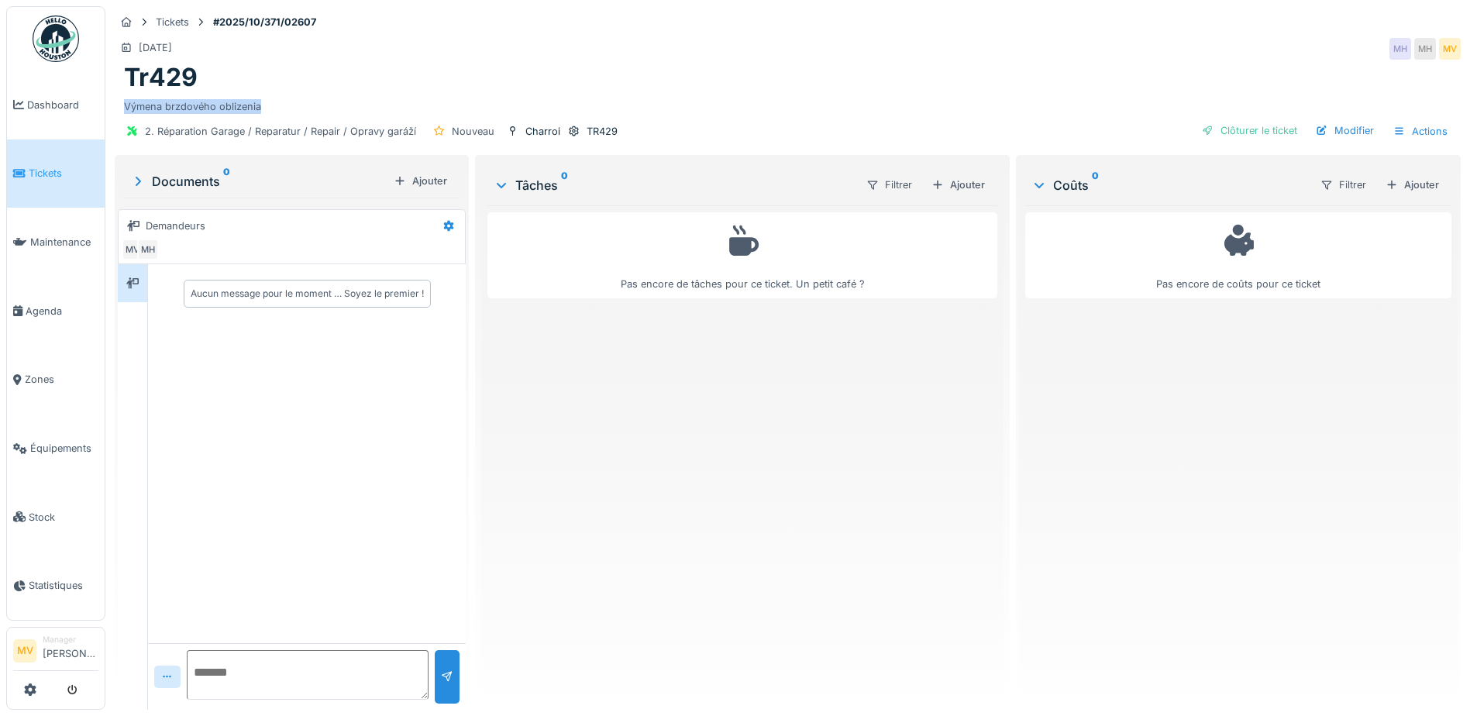
drag, startPoint x: 266, startPoint y: 104, endPoint x: 122, endPoint y: 111, distance: 144.3
click at [122, 111] on div "Tr429 Výmena brzdového oblizenia" at bounding box center [788, 88] width 1346 height 51
